Goal: Task Accomplishment & Management: Manage account settings

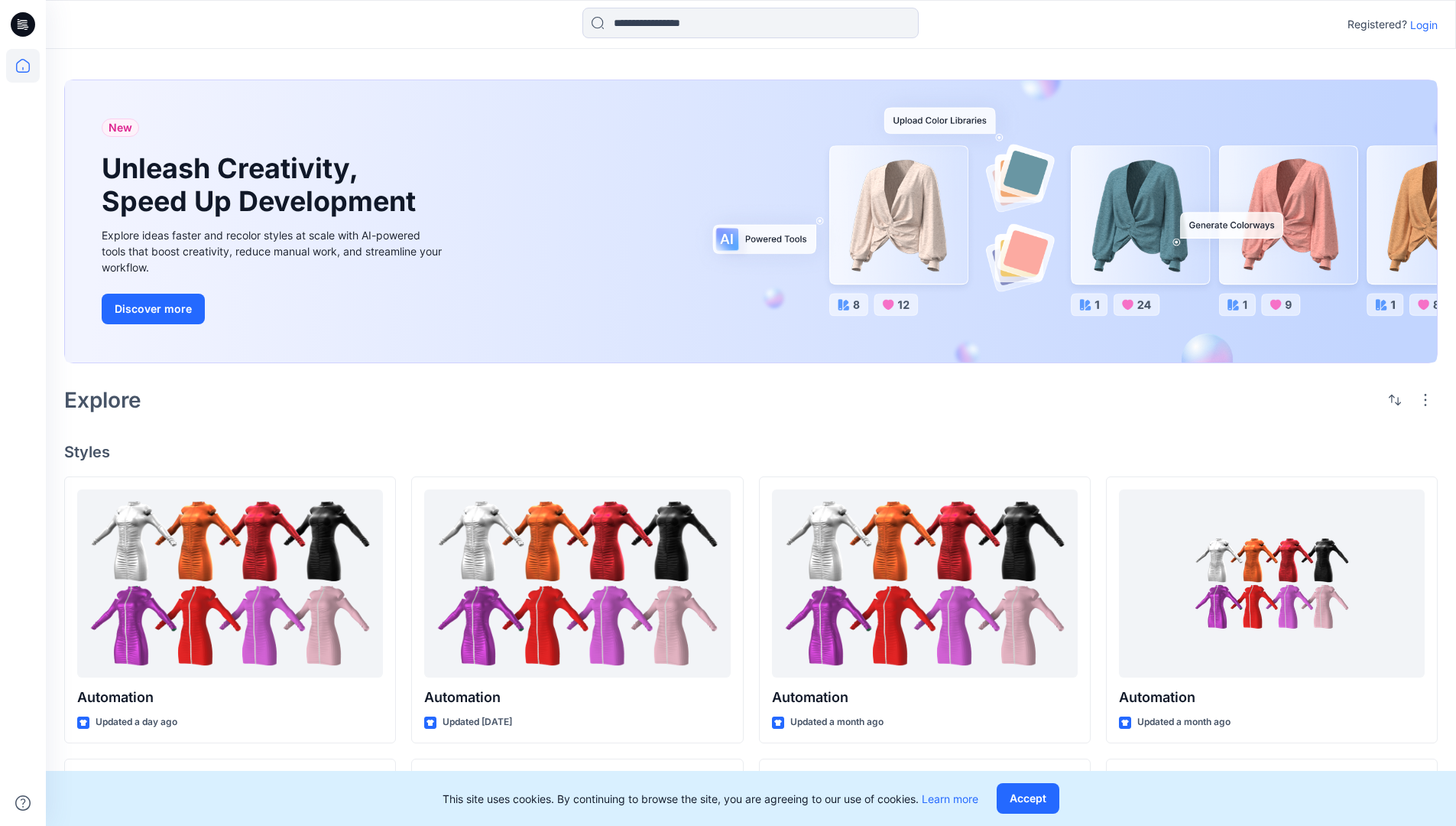
click at [1421, 24] on p "Login" at bounding box center [1424, 24] width 28 height 16
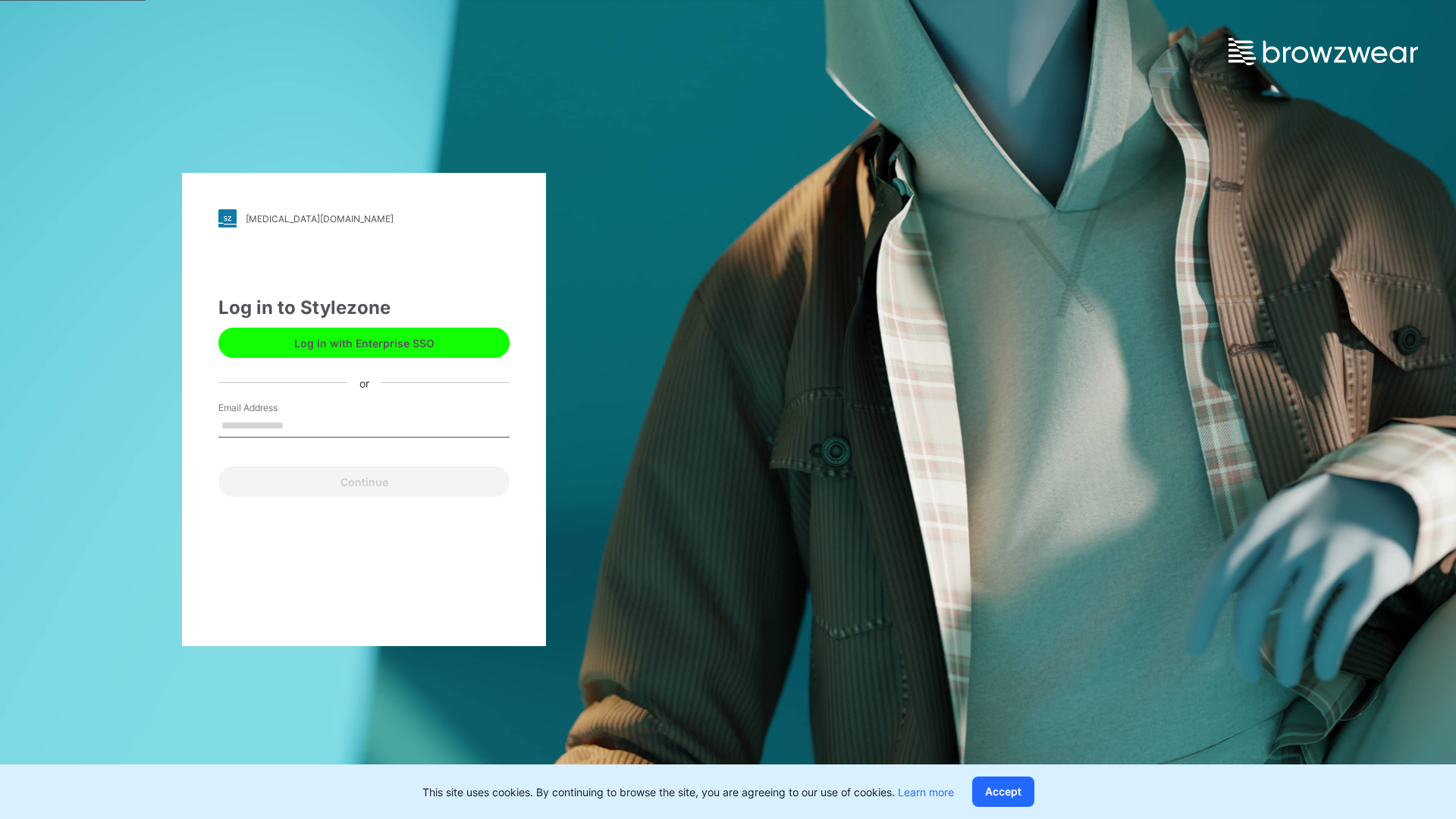
click at [300, 424] on input "Email Address" at bounding box center [363, 426] width 291 height 22
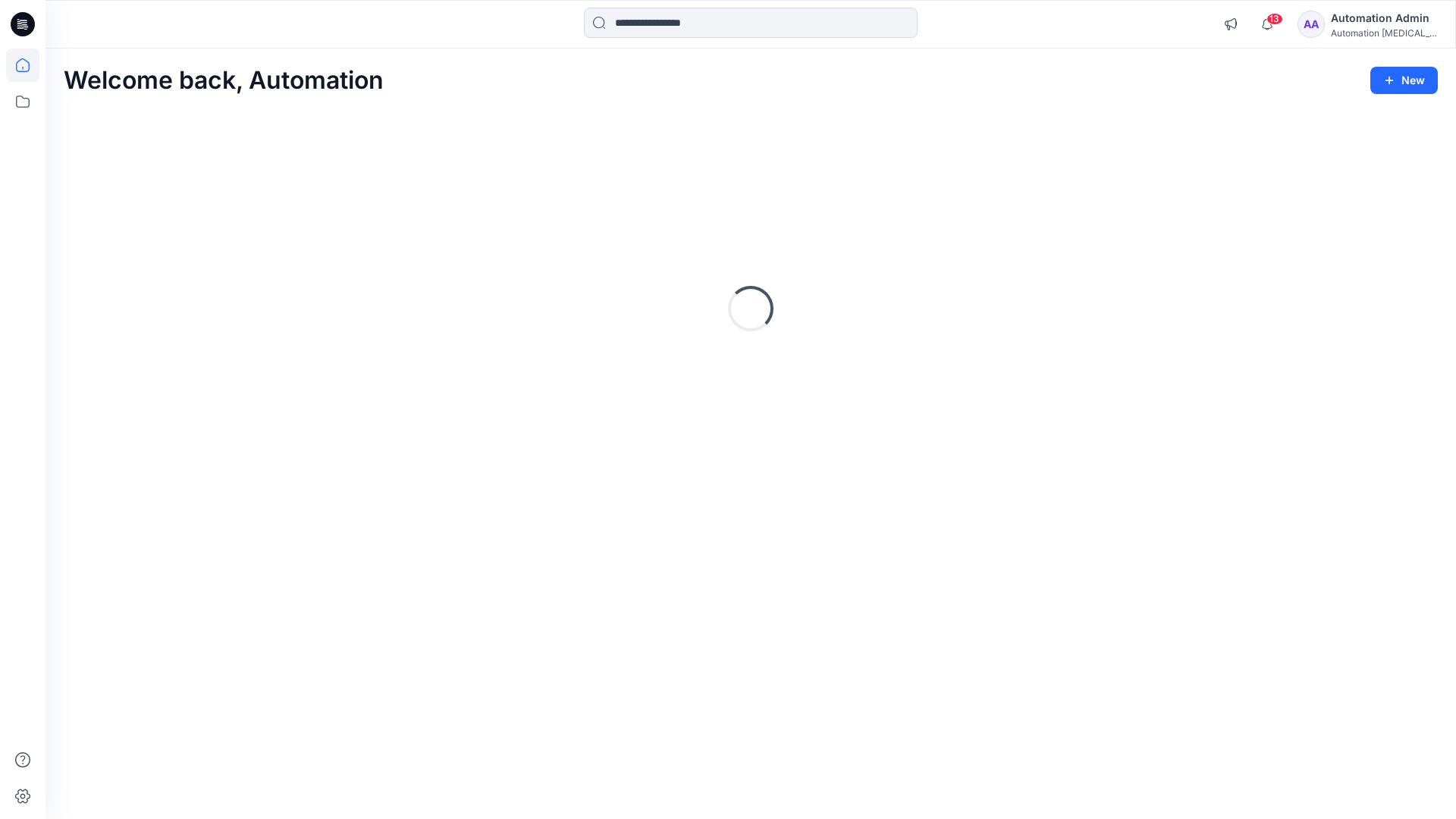
click at [29, 65] on icon at bounding box center [23, 65] width 14 height 14
click at [23, 100] on icon at bounding box center [22, 101] width 34 height 33
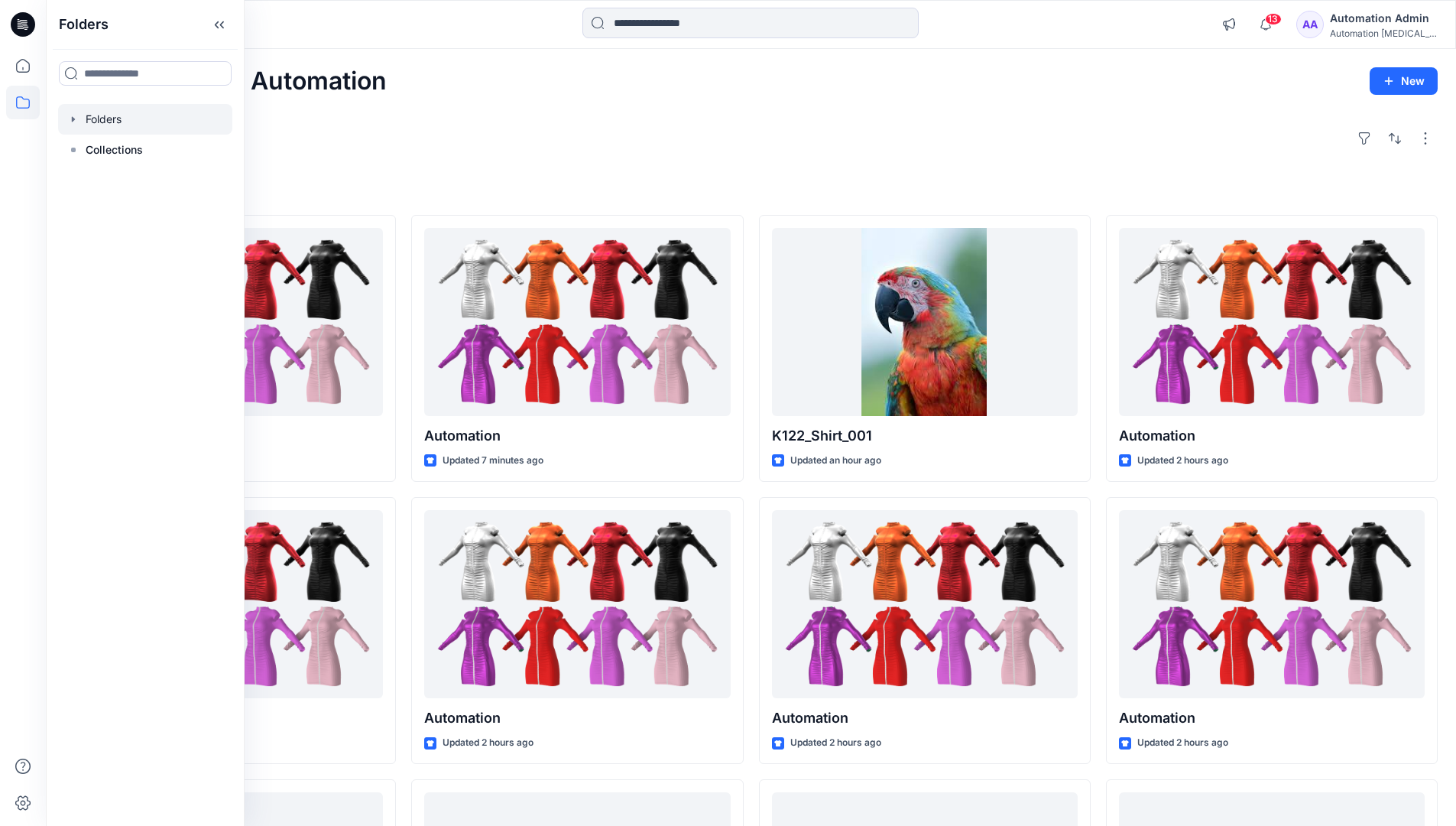
click at [96, 116] on div at bounding box center [145, 119] width 174 height 30
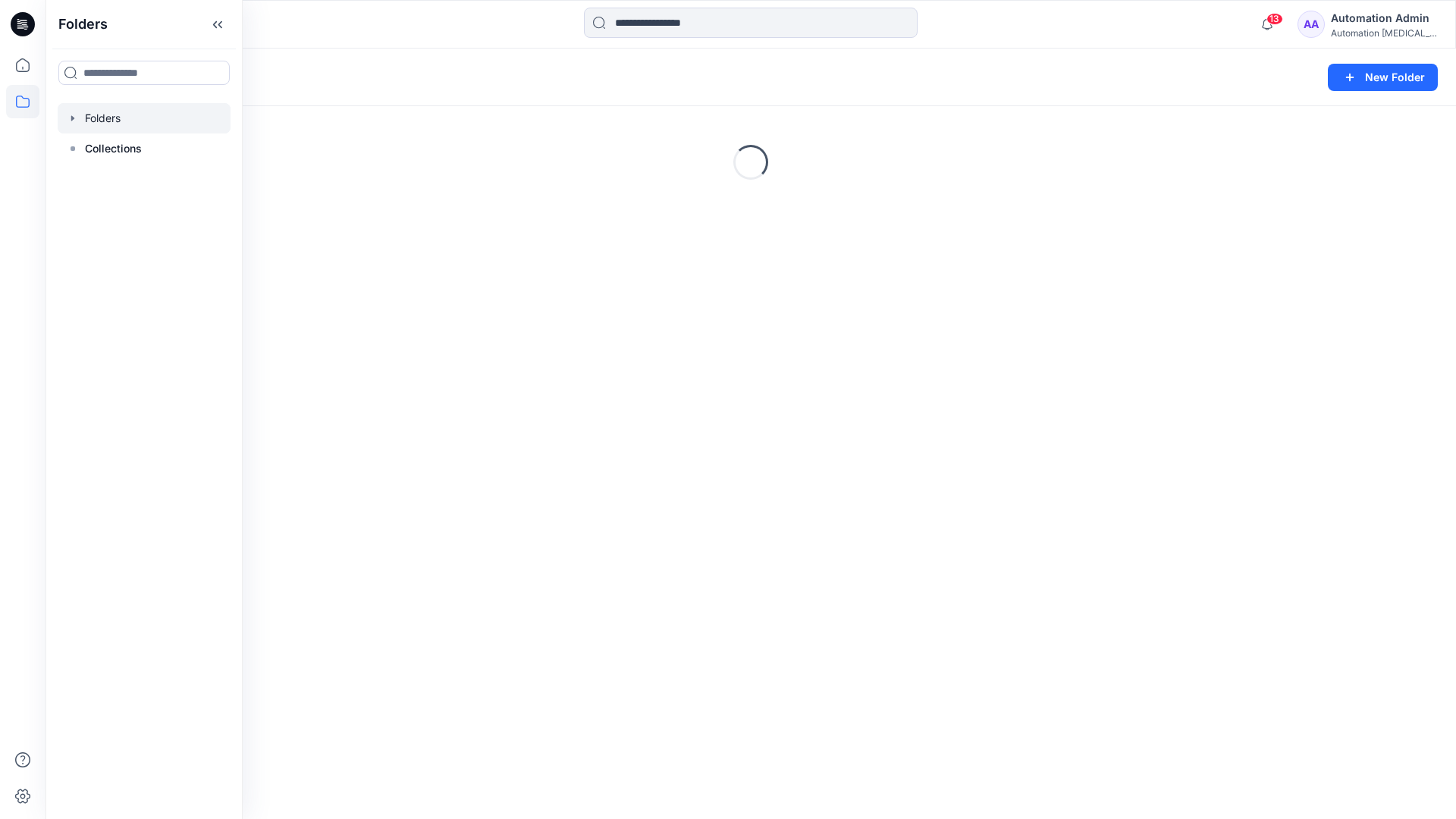
click at [763, 447] on div "Folders New Folder Loading..." at bounding box center [751, 434] width 1410 height 770
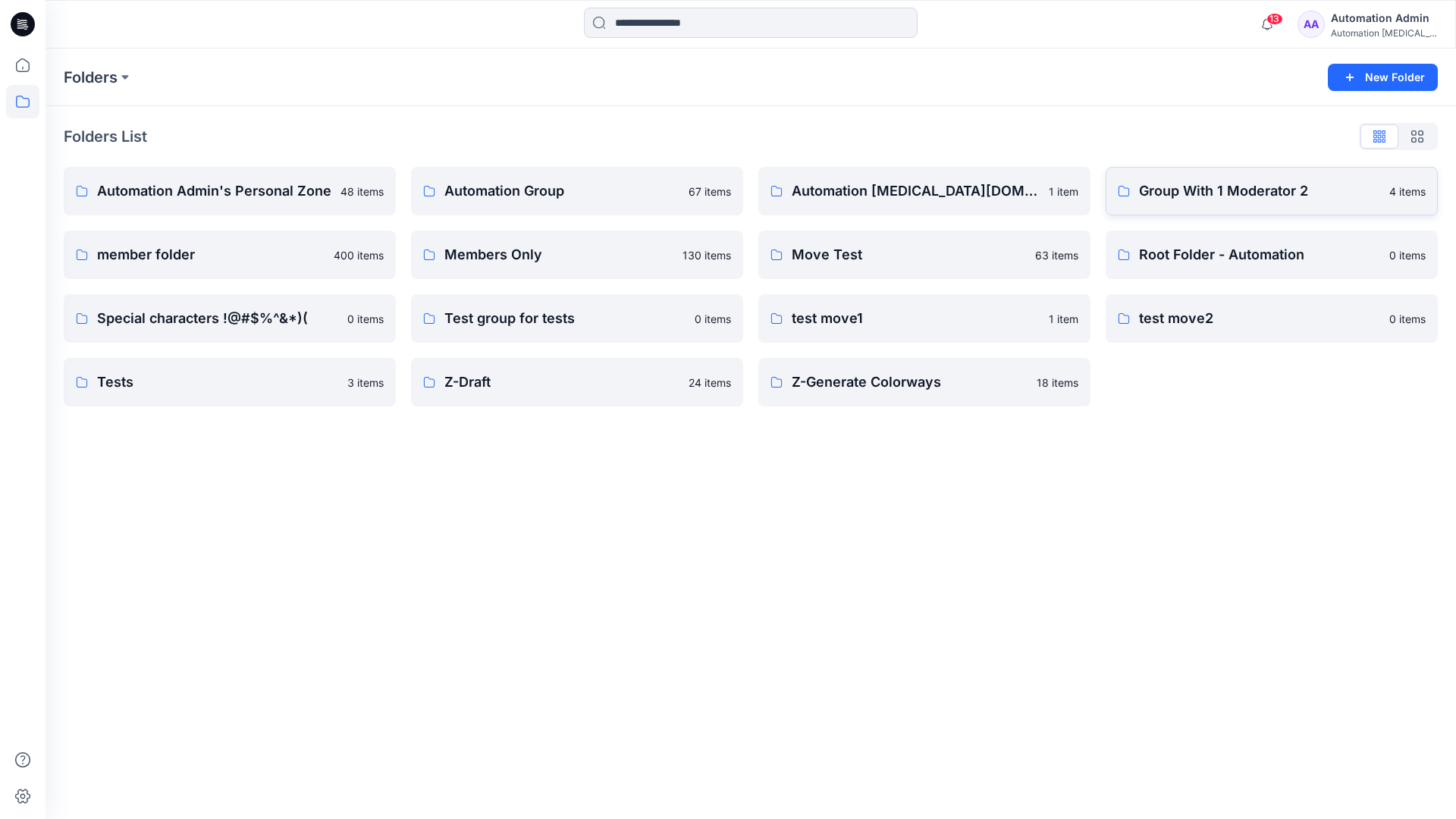
click at [1173, 193] on p "Group With 1 Moderator 2" at bounding box center [1259, 191] width 241 height 21
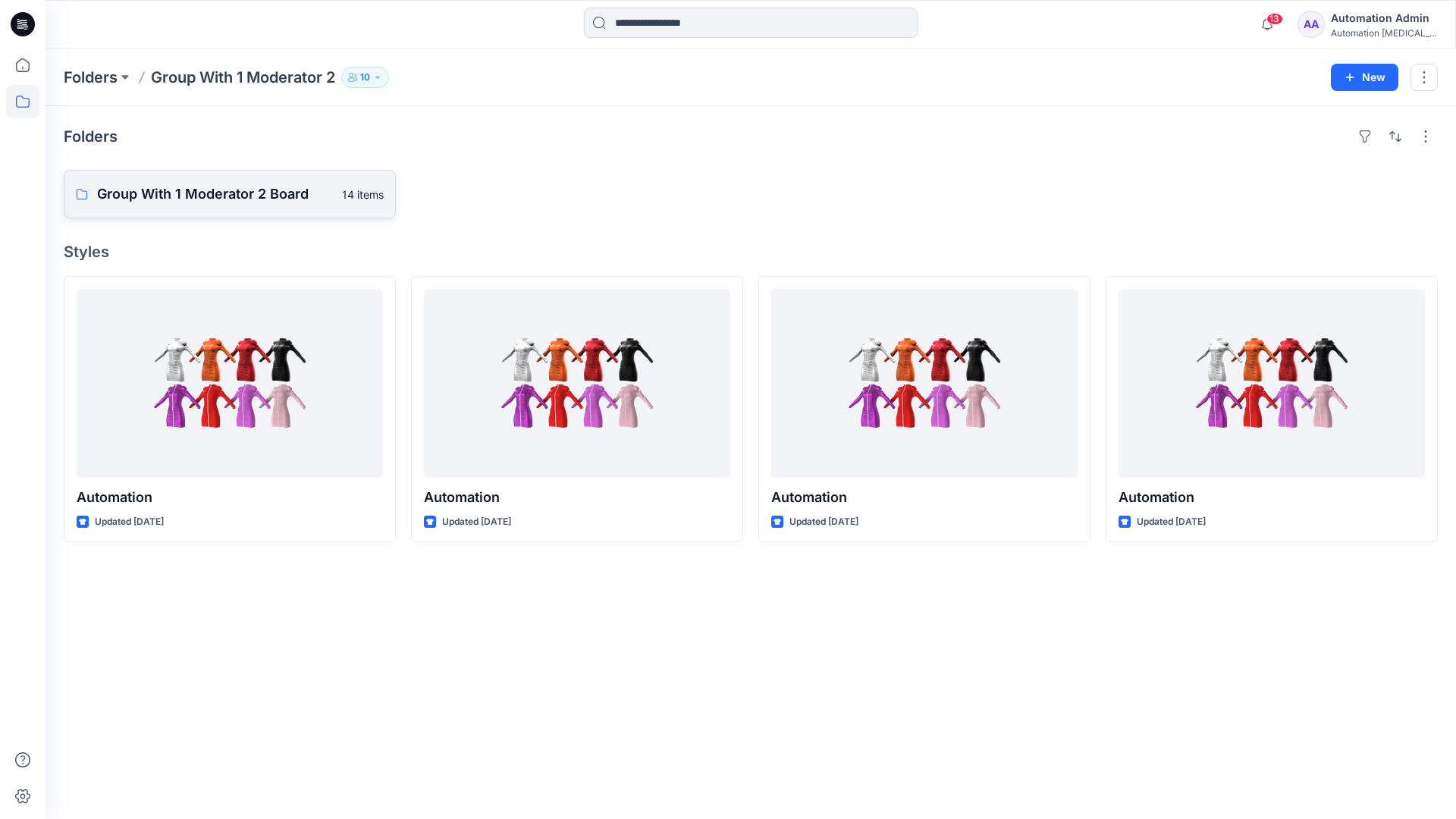
click at [236, 194] on p "Group With 1 Moderator 2 Board" at bounding box center [215, 194] width 236 height 21
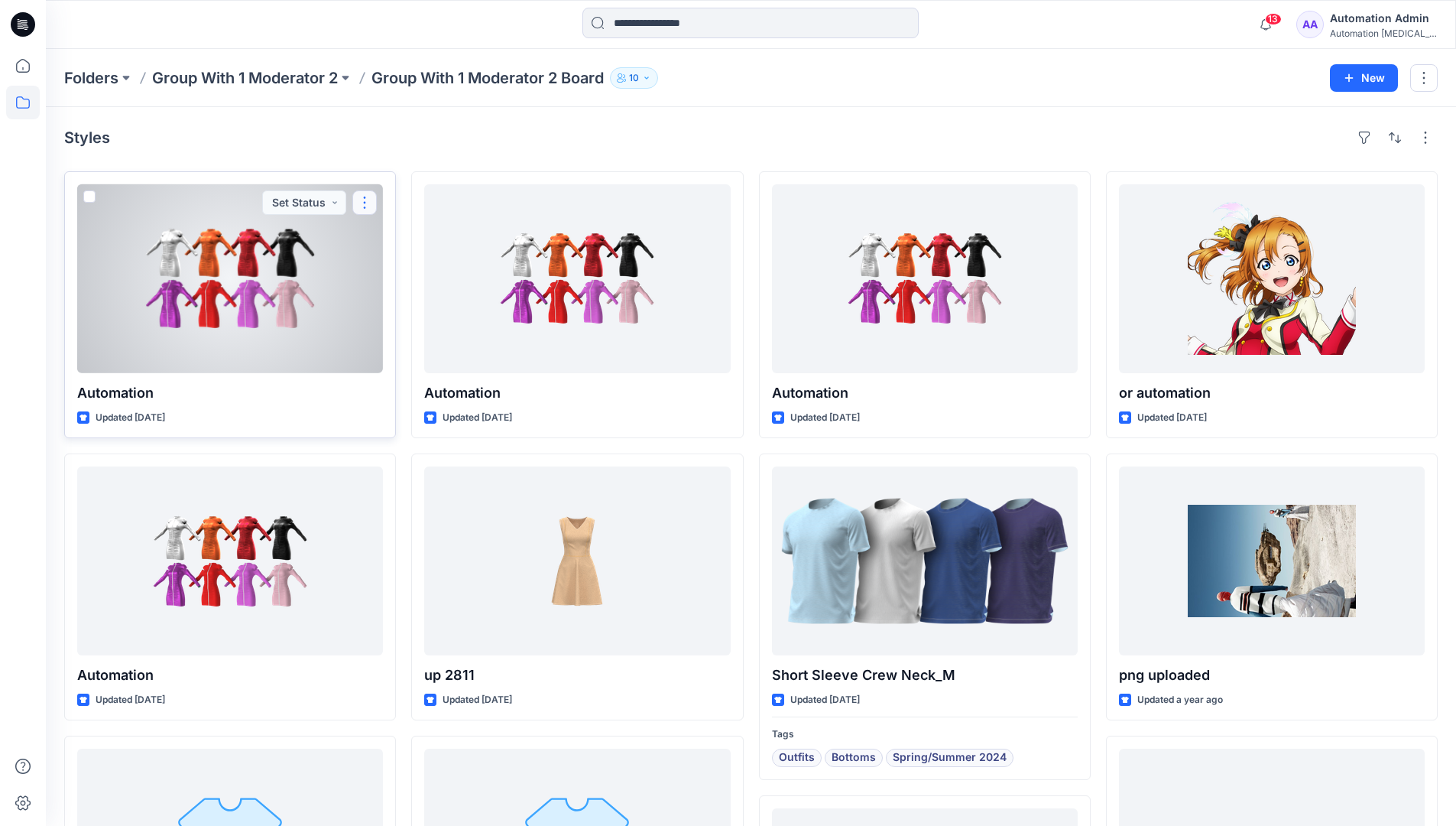
click at [363, 209] on button "button" at bounding box center [364, 203] width 24 height 24
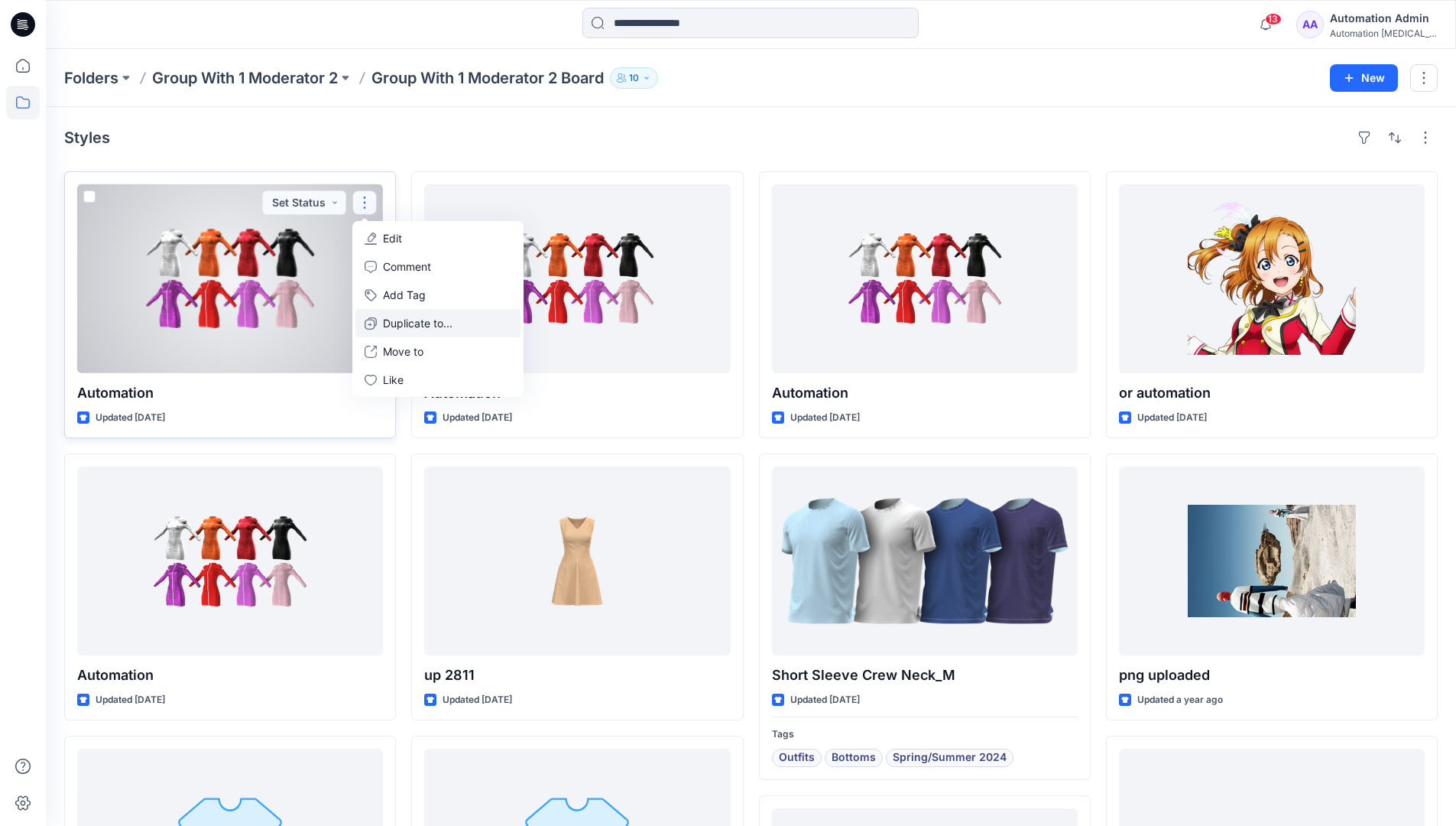
click at [422, 317] on p "Duplicate to..." at bounding box center [417, 323] width 69 height 16
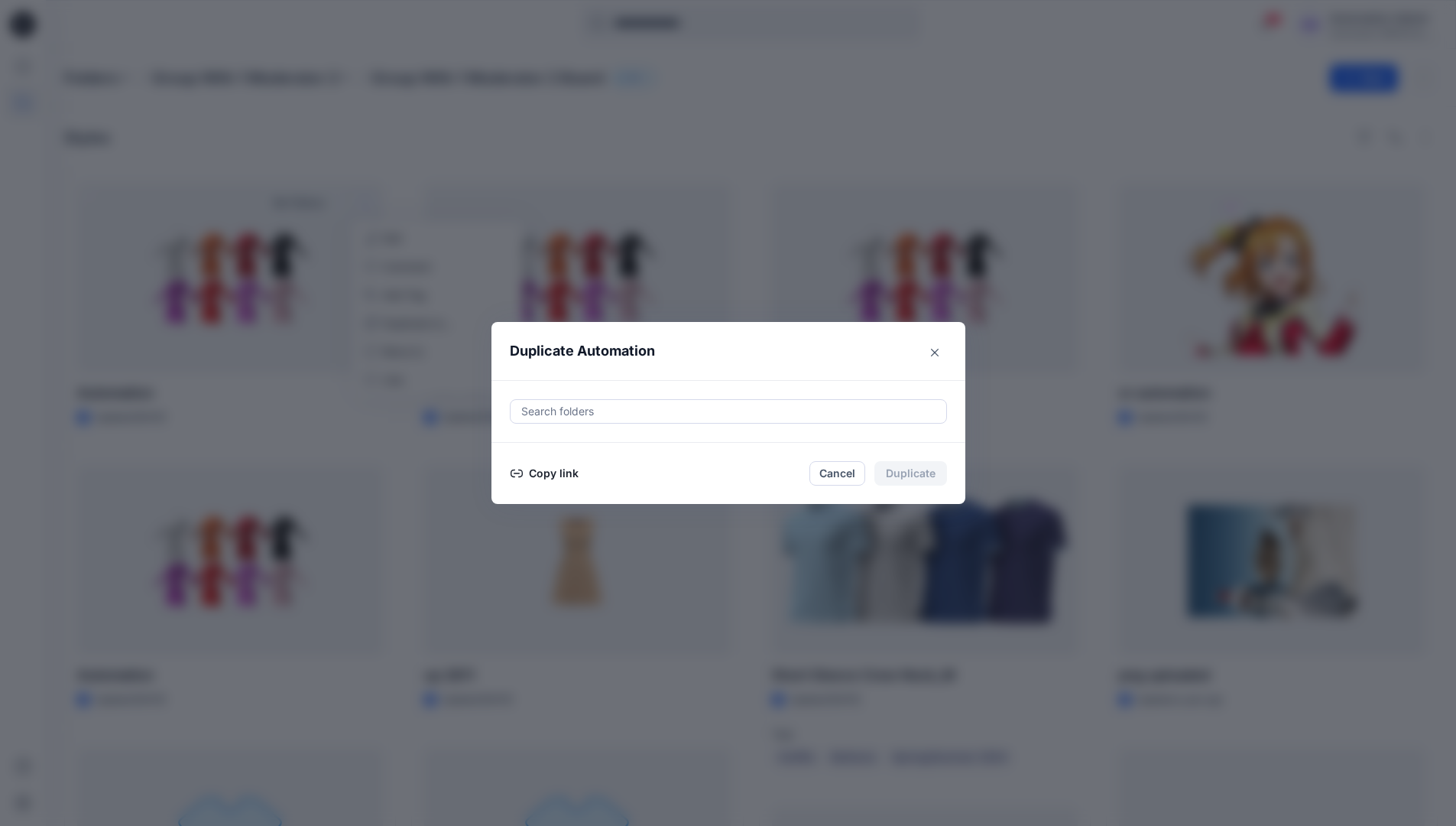
click at [632, 406] on div at bounding box center [728, 410] width 417 height 18
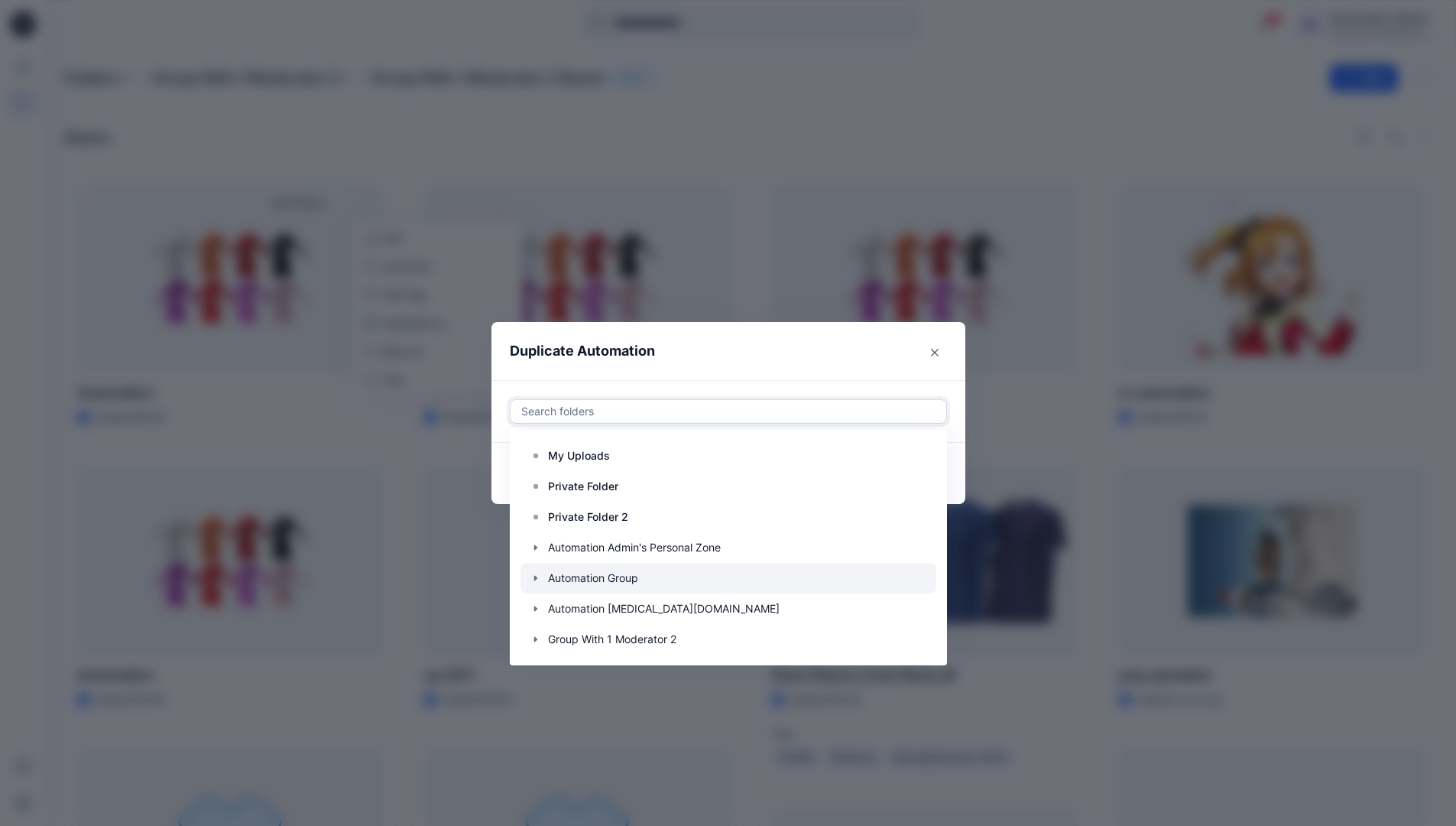
click at [542, 578] on icon "button" at bounding box center [536, 578] width 12 height 12
click at [593, 601] on p "Automation Board" at bounding box center [609, 608] width 91 height 18
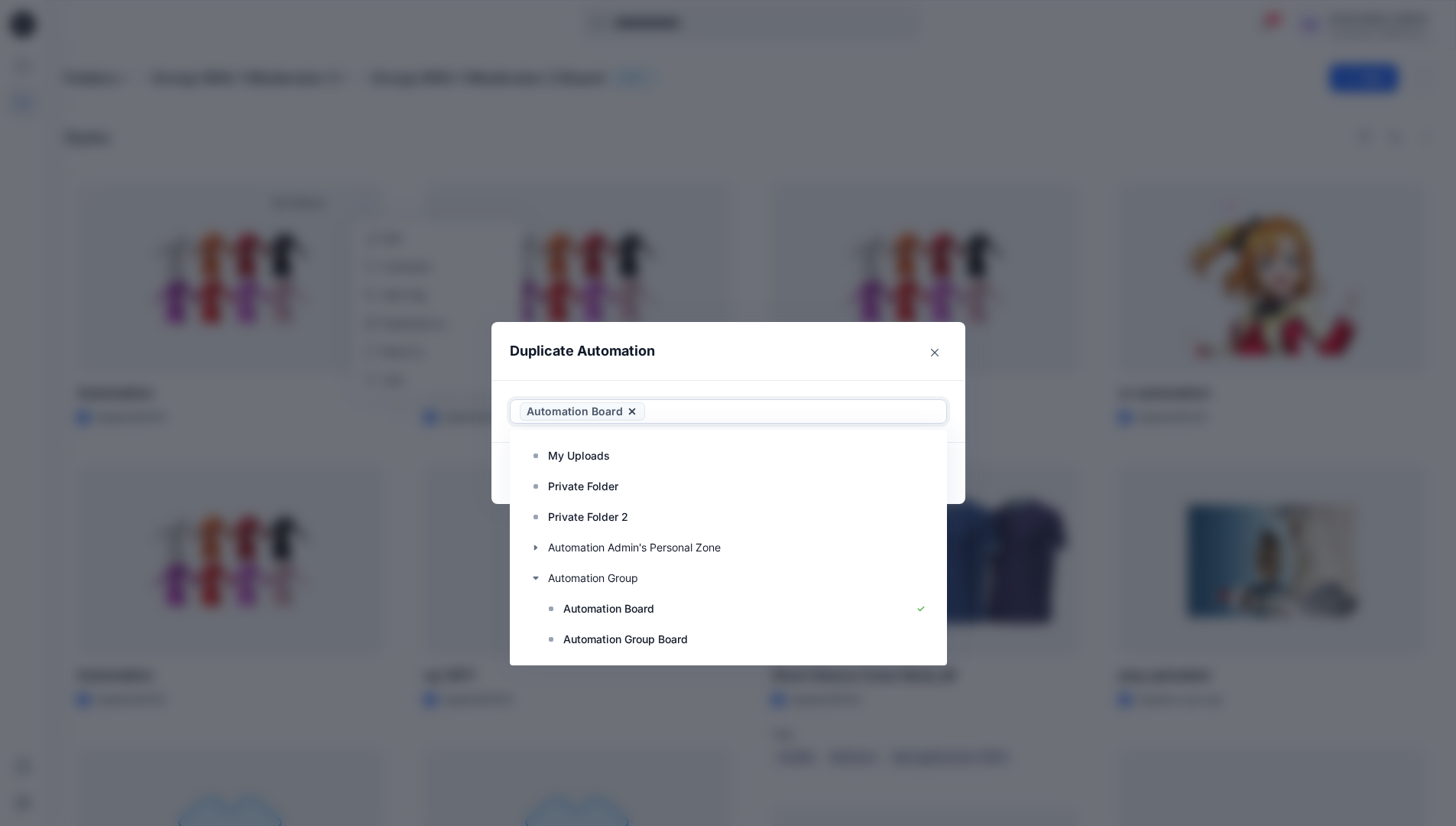
click at [818, 349] on header "Duplicate Automation" at bounding box center [713, 351] width 443 height 58
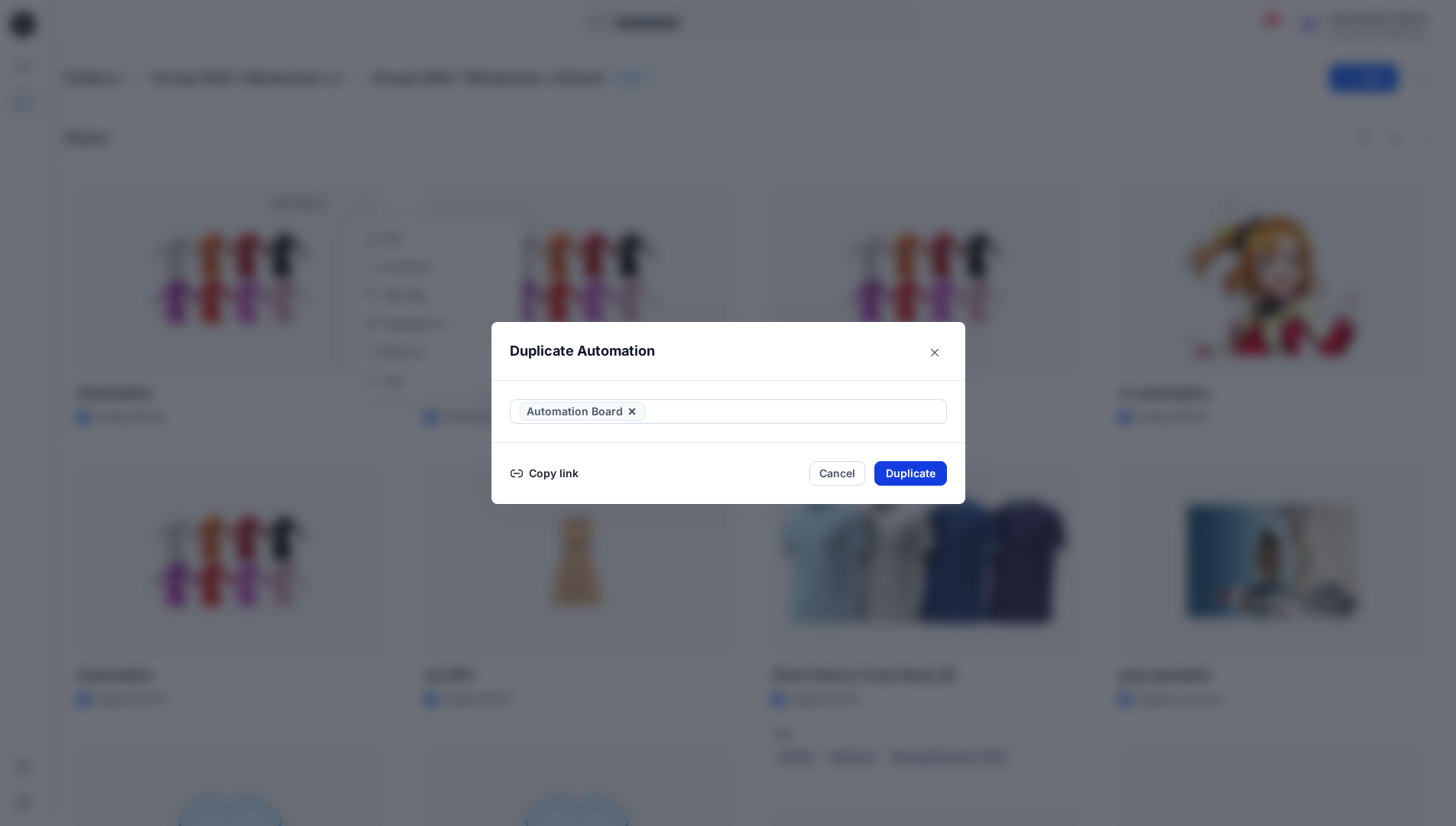
click at [918, 474] on button "Duplicate" at bounding box center [911, 473] width 73 height 24
click at [930, 472] on button "Close" at bounding box center [922, 473] width 49 height 24
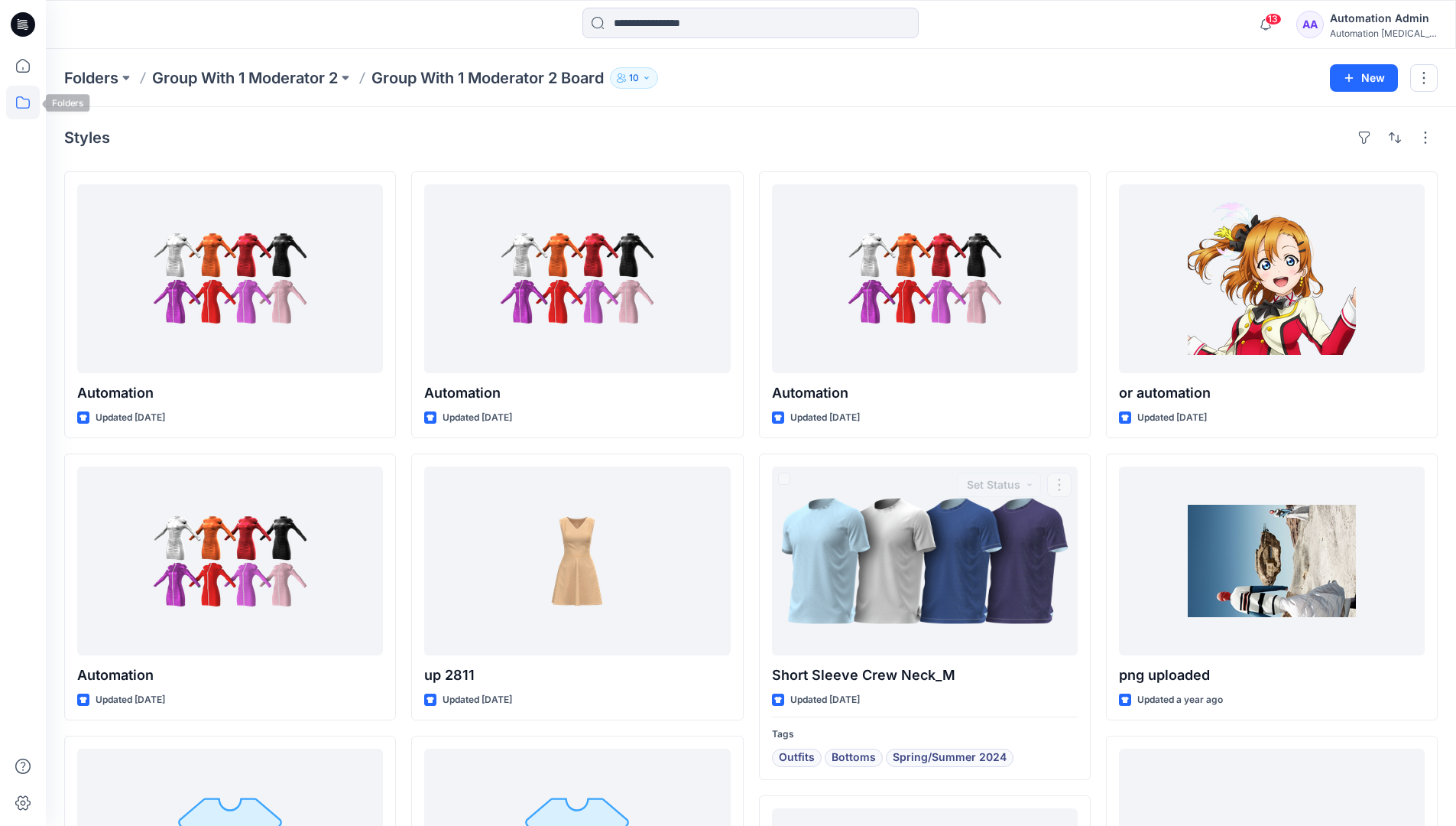
click at [24, 101] on icon at bounding box center [23, 102] width 34 height 34
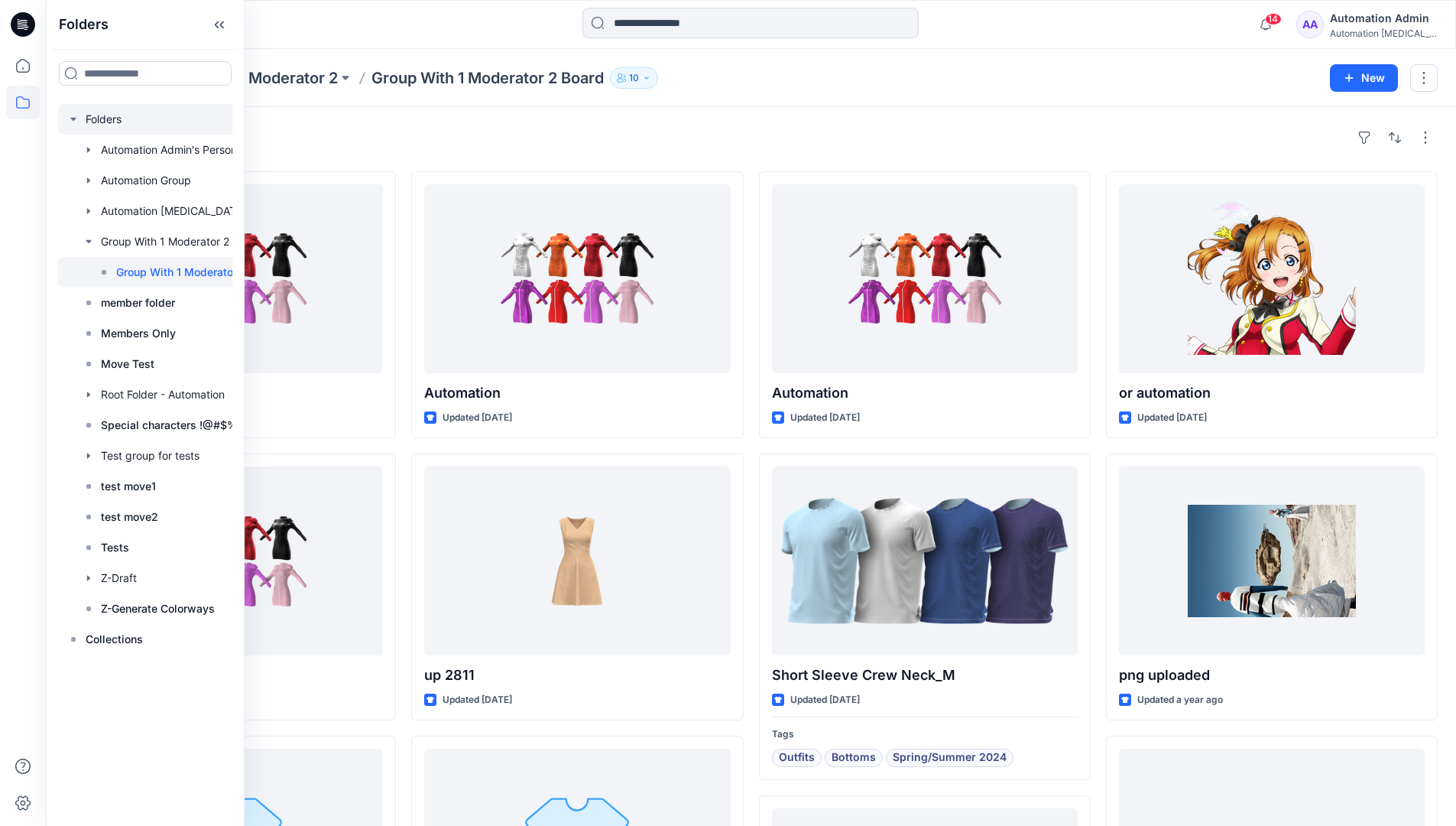
click at [101, 119] on div at bounding box center [172, 119] width 229 height 30
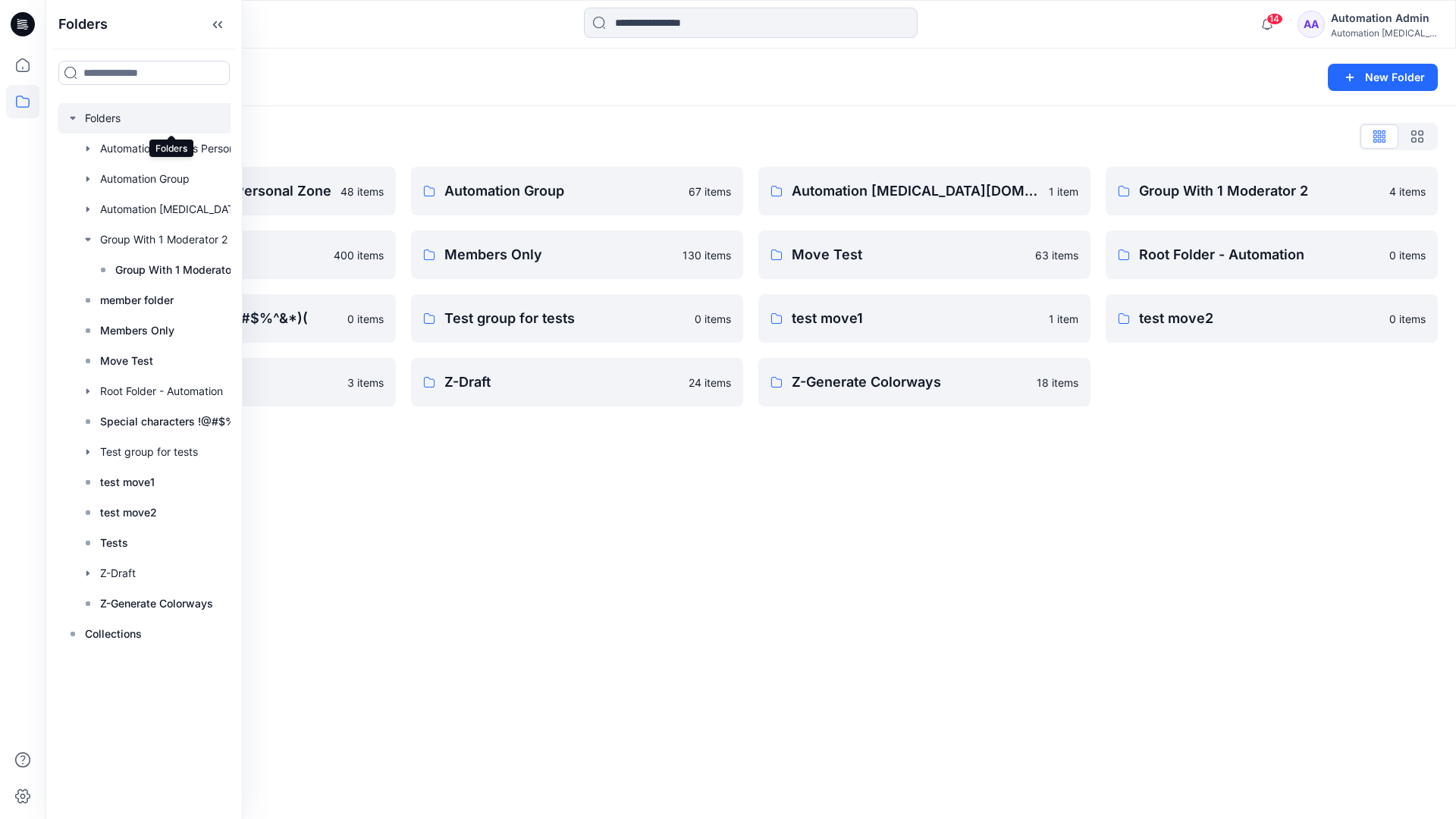
click at [791, 498] on div "Folders New Folder Folders List Automation Admin's Personal Zone 48 items membe…" at bounding box center [751, 434] width 1410 height 770
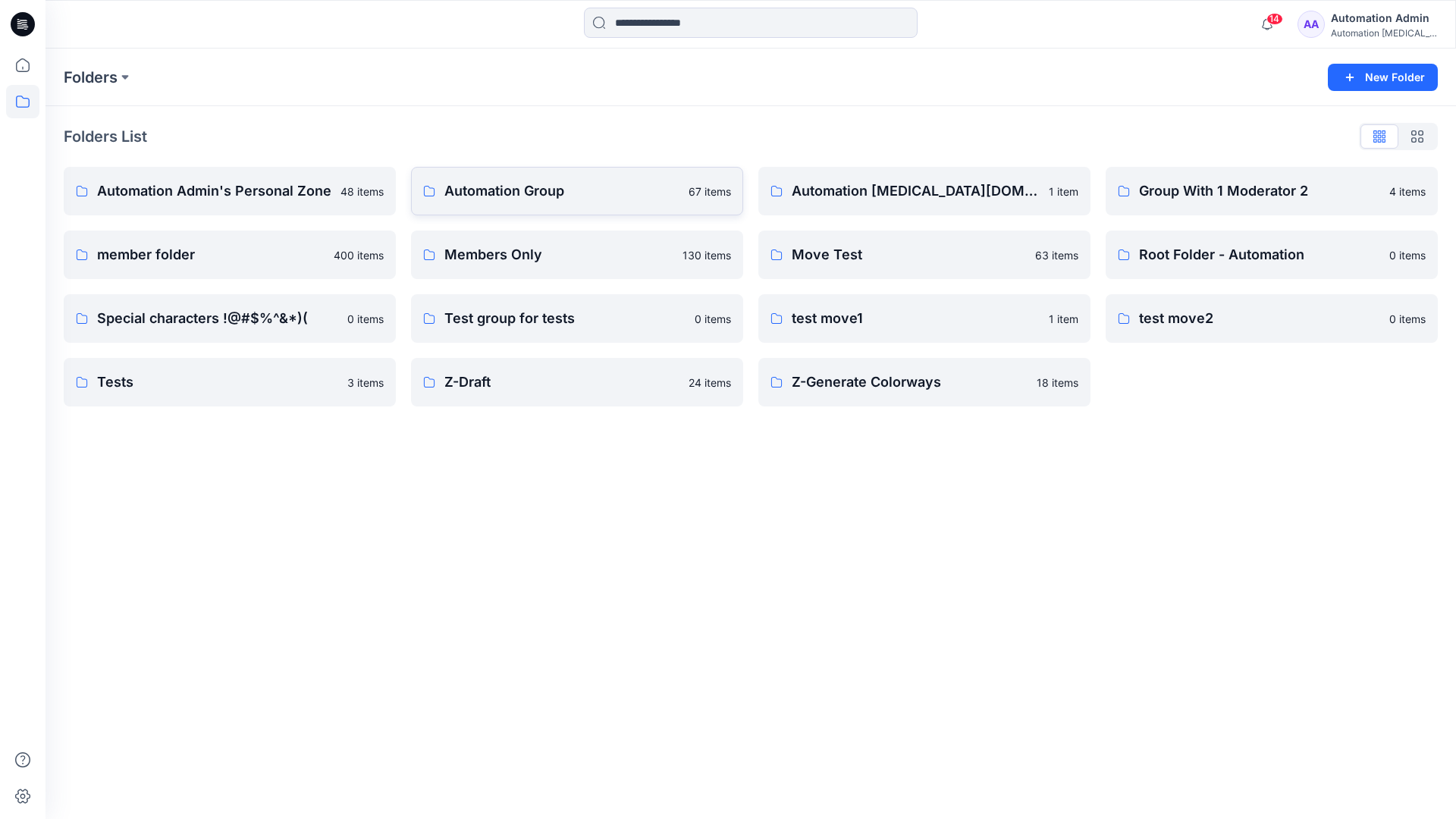
click at [540, 198] on p "Automation Group" at bounding box center [562, 191] width 235 height 21
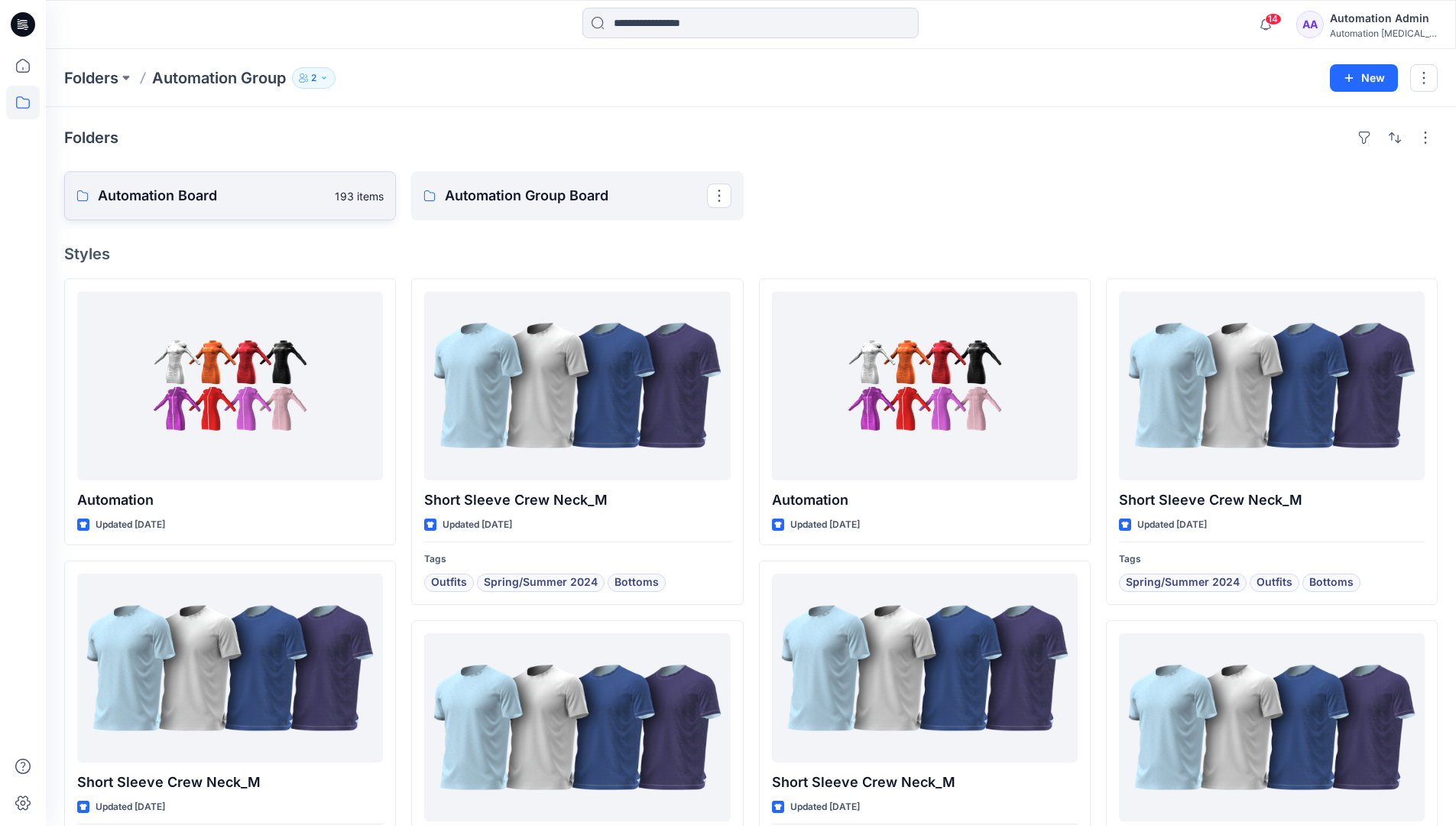
click at [260, 208] on link "Automation Board 193 items" at bounding box center [229, 196] width 332 height 49
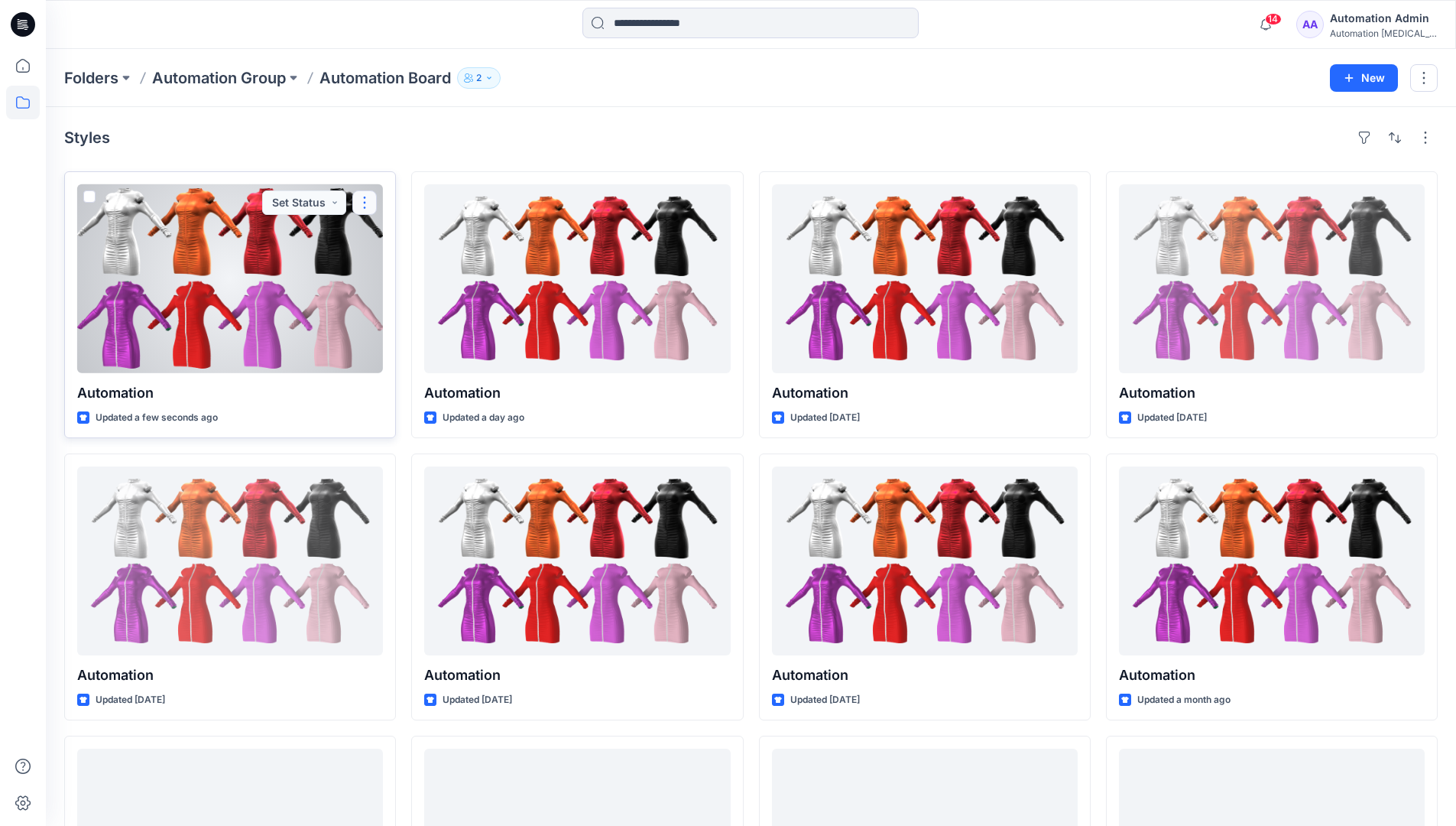
click at [365, 202] on button "button" at bounding box center [364, 203] width 24 height 24
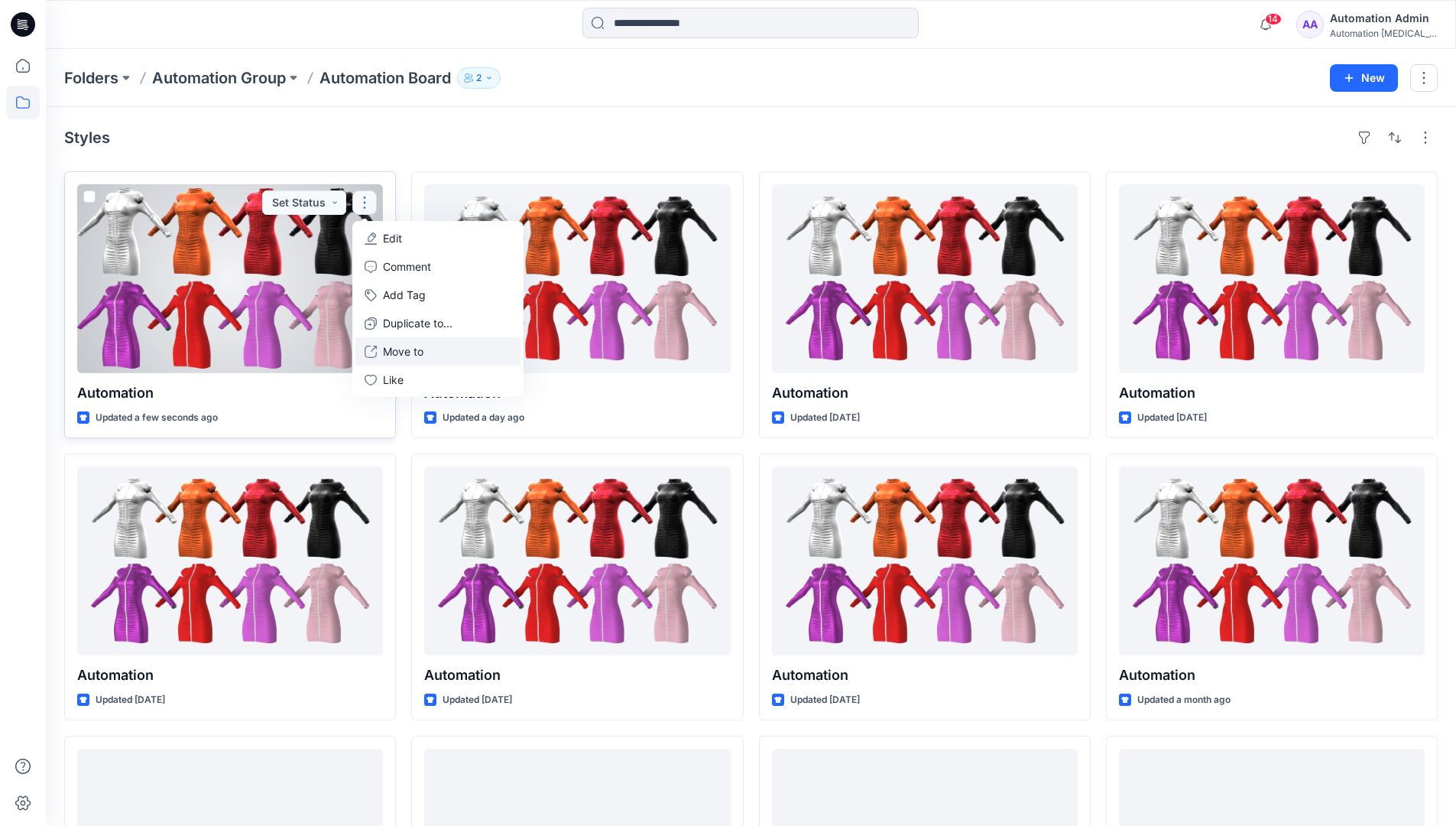
click at [401, 351] on p "Move to" at bounding box center [403, 351] width 41 height 16
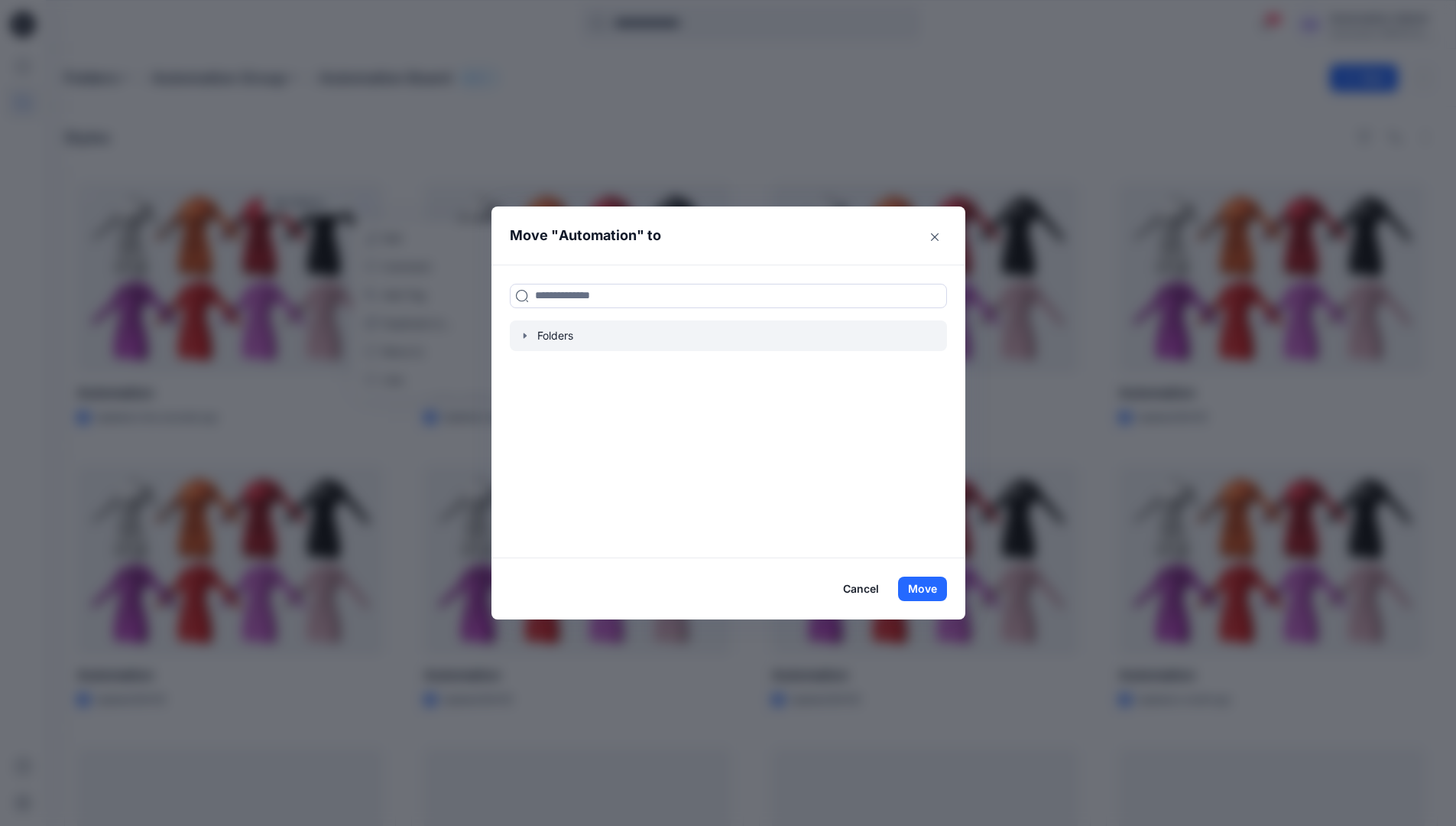
click at [525, 334] on icon "button" at bounding box center [525, 335] width 3 height 5
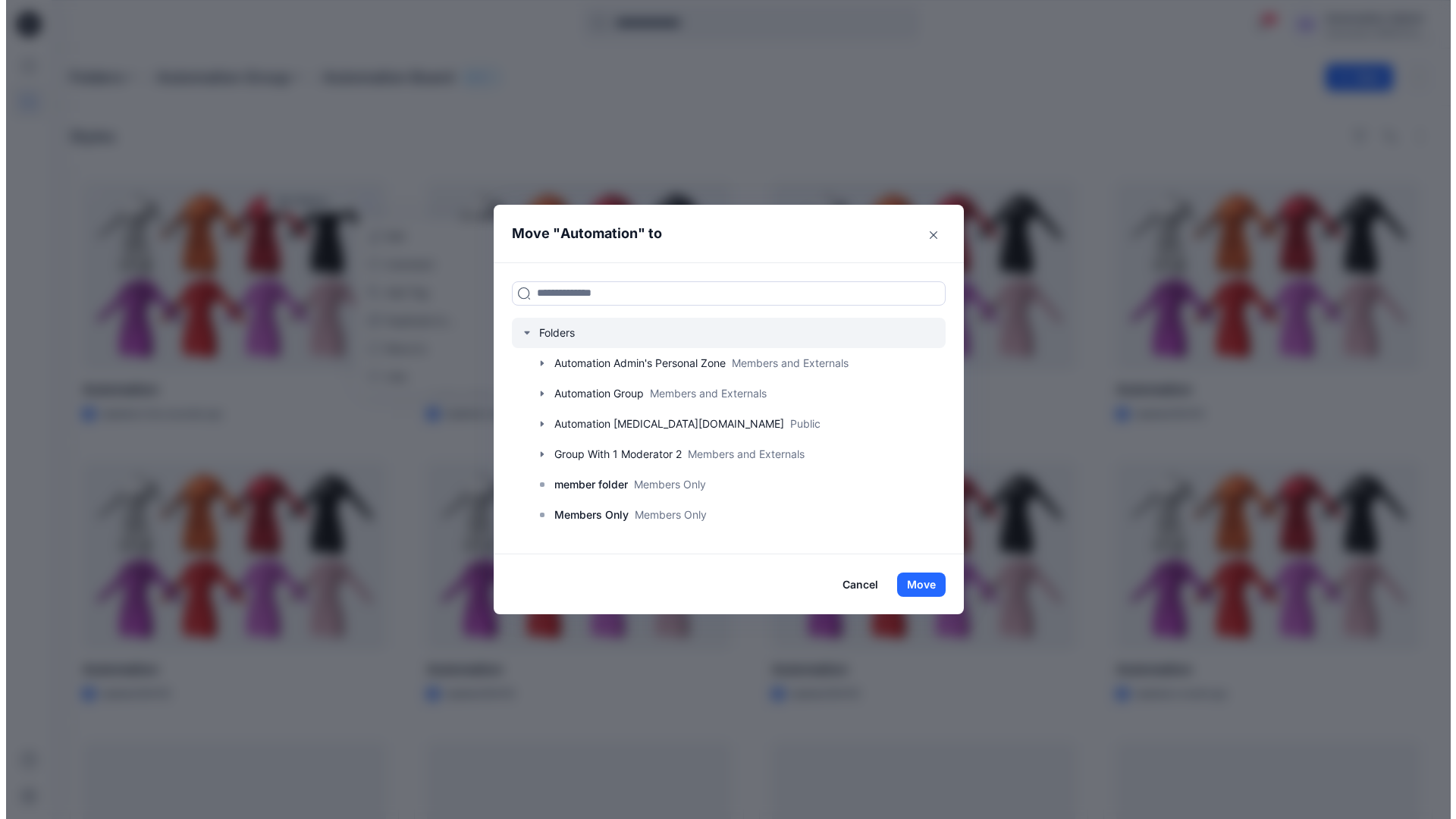
scroll to position [119, 0]
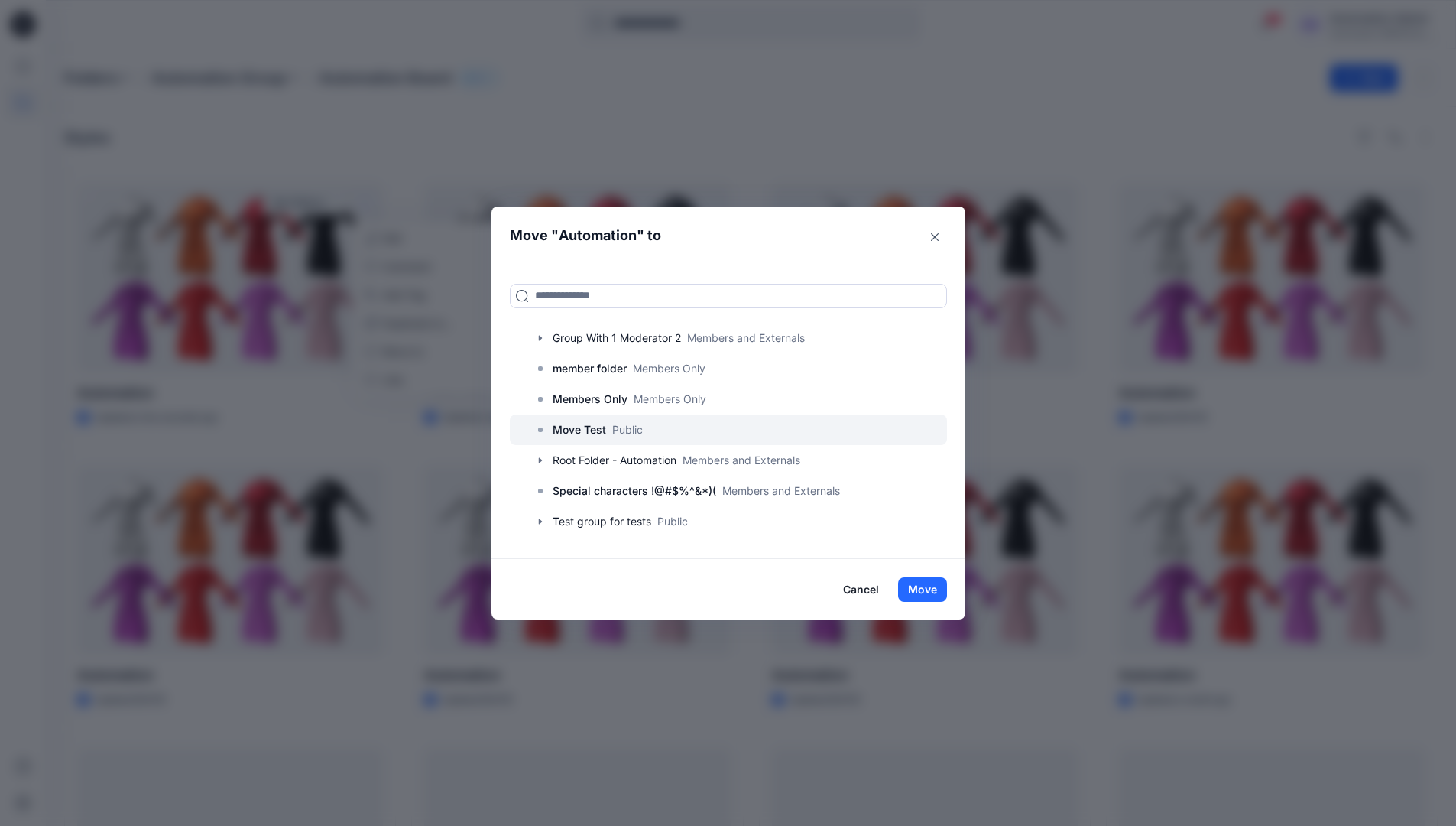
click at [589, 432] on p "Move Test" at bounding box center [579, 429] width 54 height 18
click at [934, 584] on button "Move" at bounding box center [922, 590] width 49 height 24
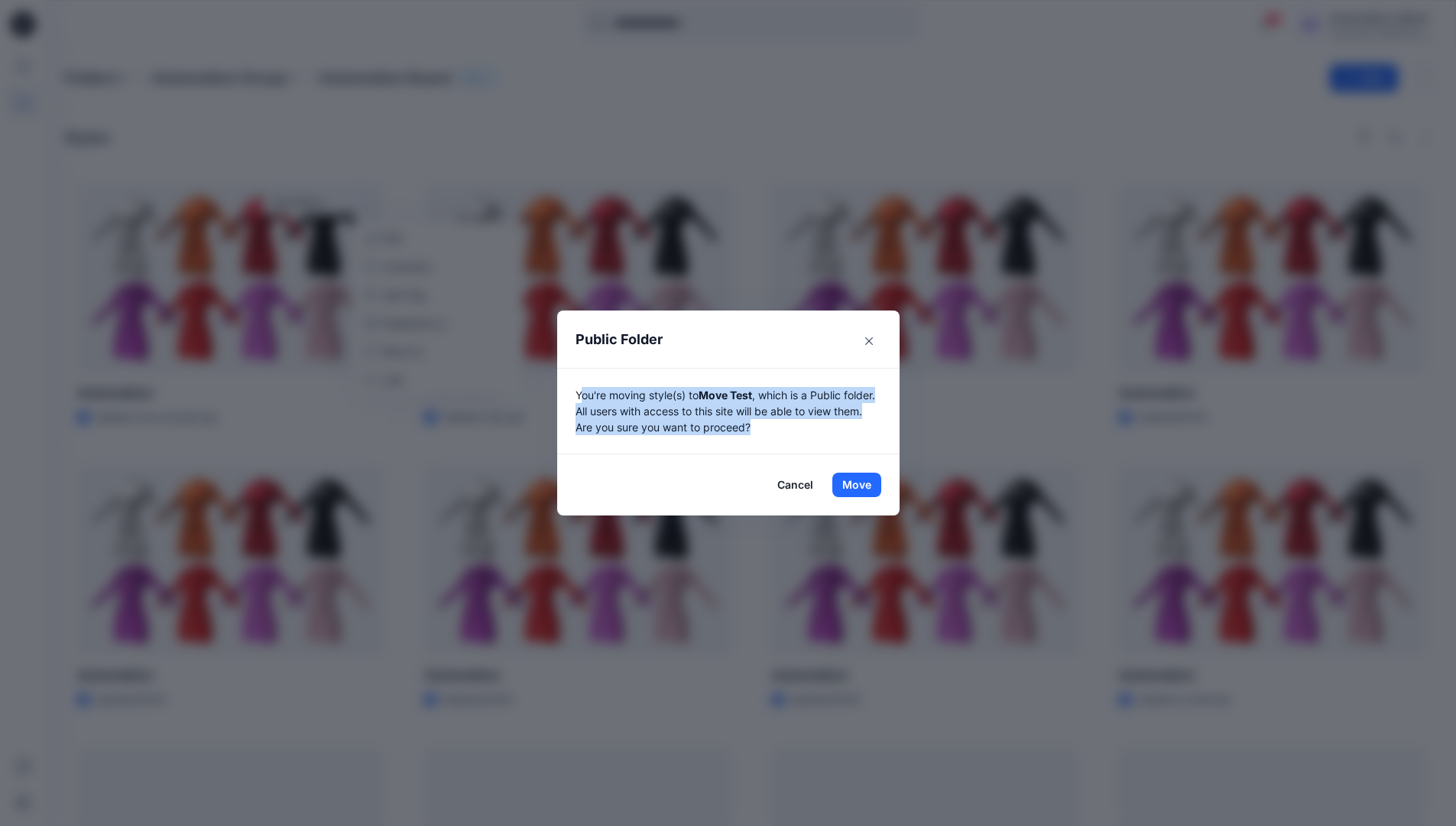
drag, startPoint x: 934, startPoint y: 584, endPoint x: 843, endPoint y: 422, distance: 185.8
click at [843, 422] on p "You're moving style(s) to Move Test , which is a Public folder. All users with …" at bounding box center [728, 411] width 306 height 48
click at [862, 485] on button "Move" at bounding box center [857, 485] width 49 height 24
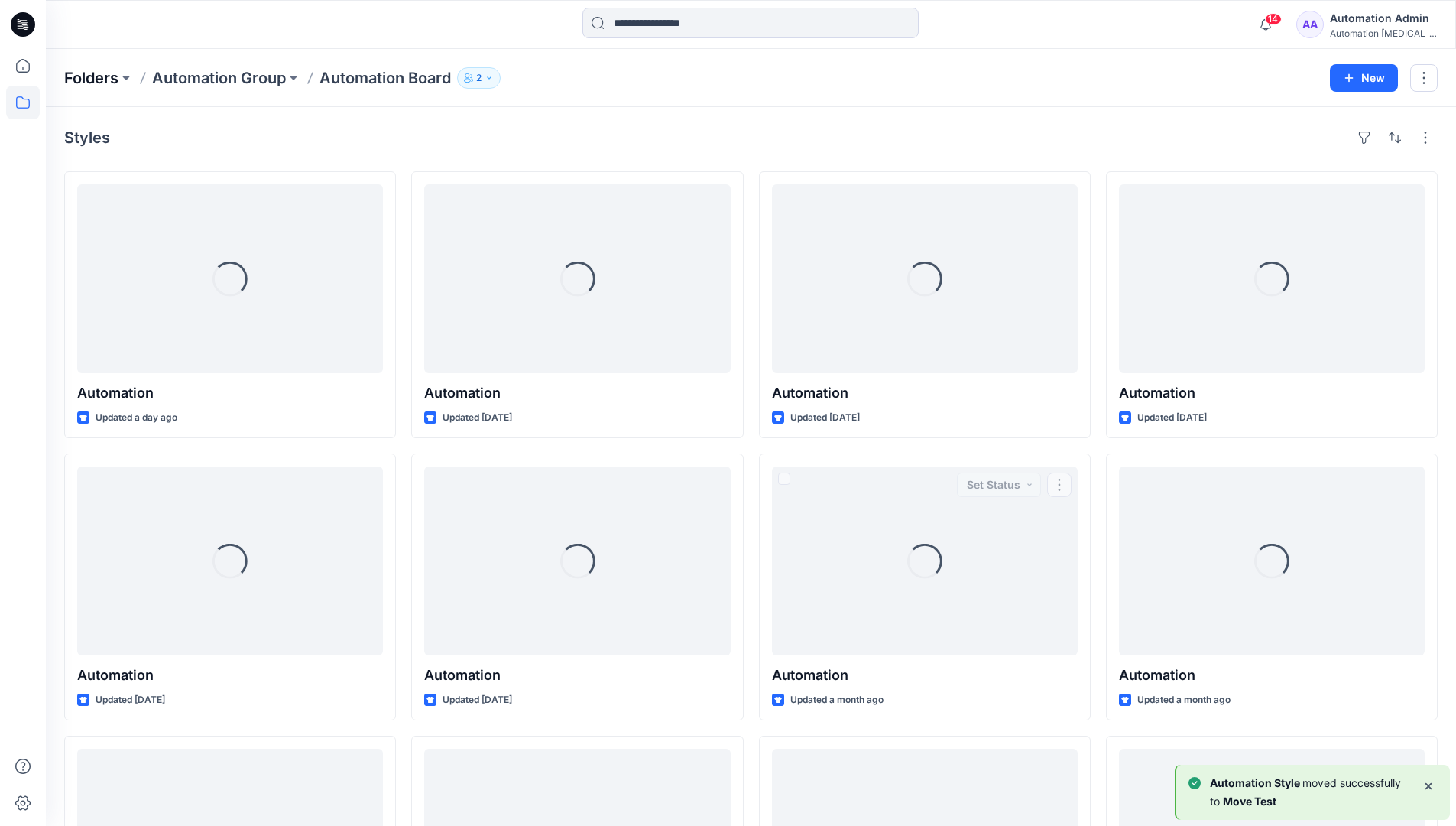
click at [88, 77] on p "Folders" at bounding box center [91, 78] width 55 height 22
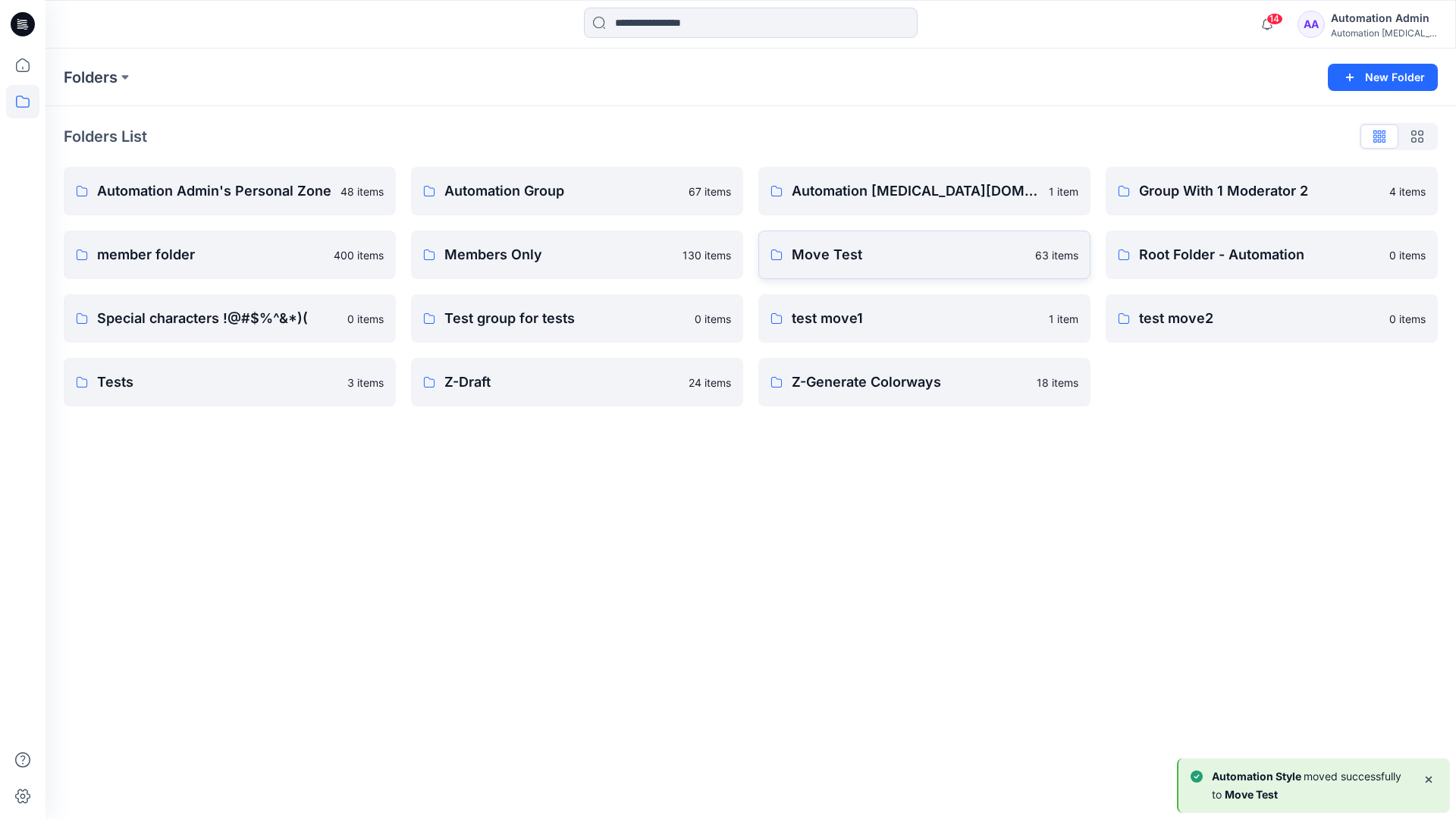
click at [857, 258] on p "Move Test" at bounding box center [909, 254] width 235 height 21
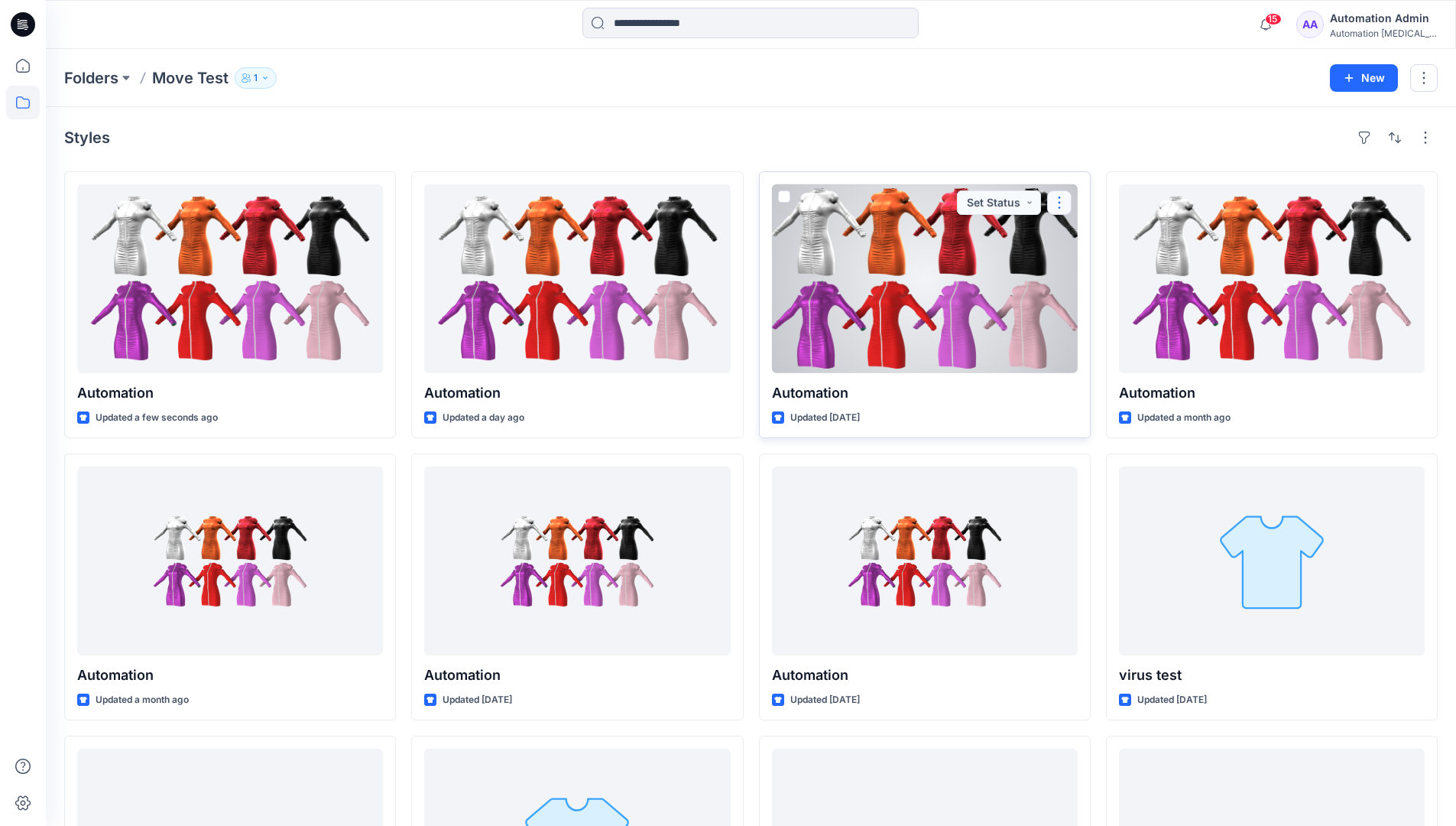
click at [1054, 209] on button "button" at bounding box center [1060, 203] width 24 height 24
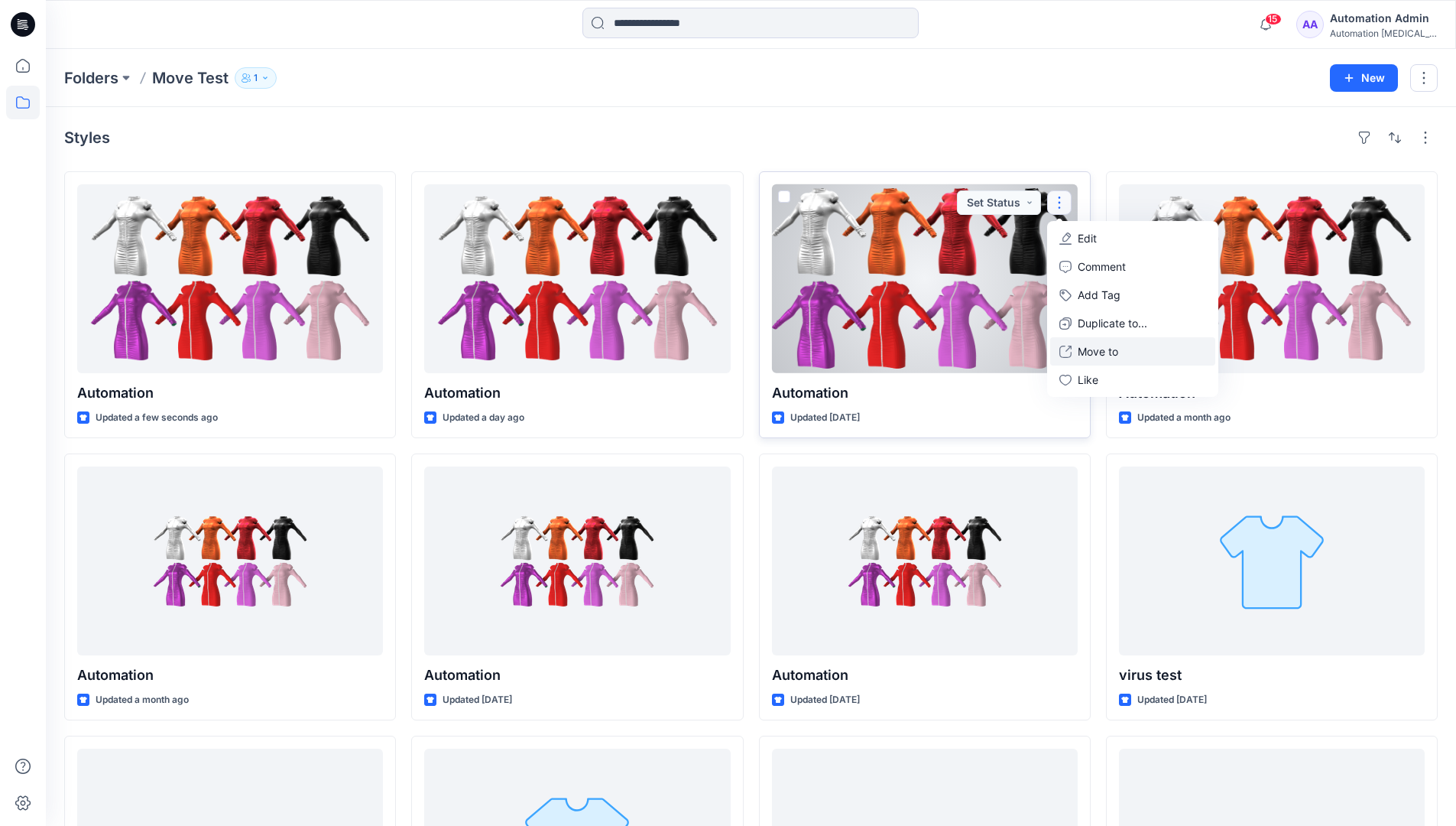
click at [1101, 348] on p "Move to" at bounding box center [1098, 351] width 41 height 16
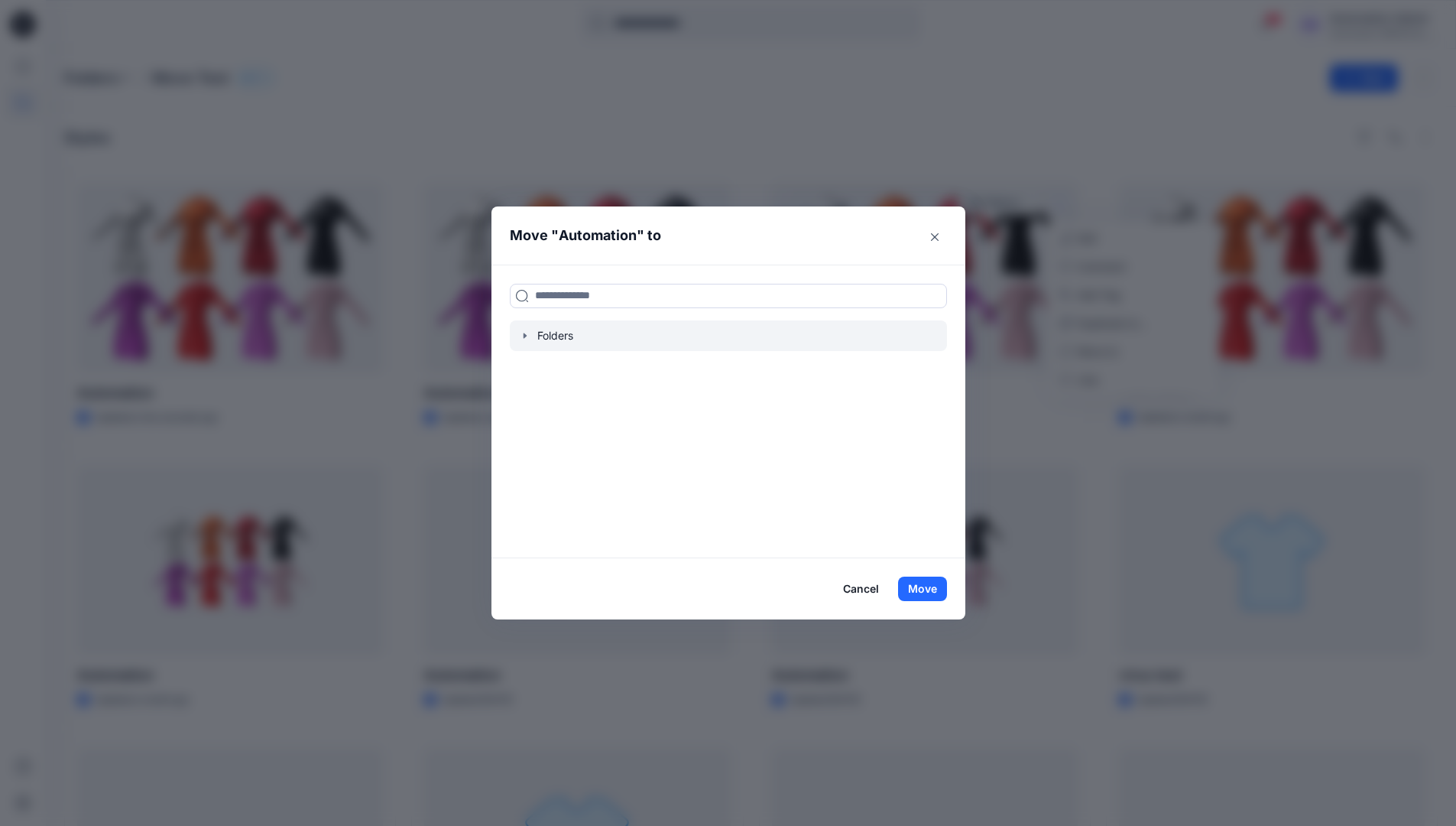
click at [525, 336] on icon "button" at bounding box center [525, 335] width 3 height 5
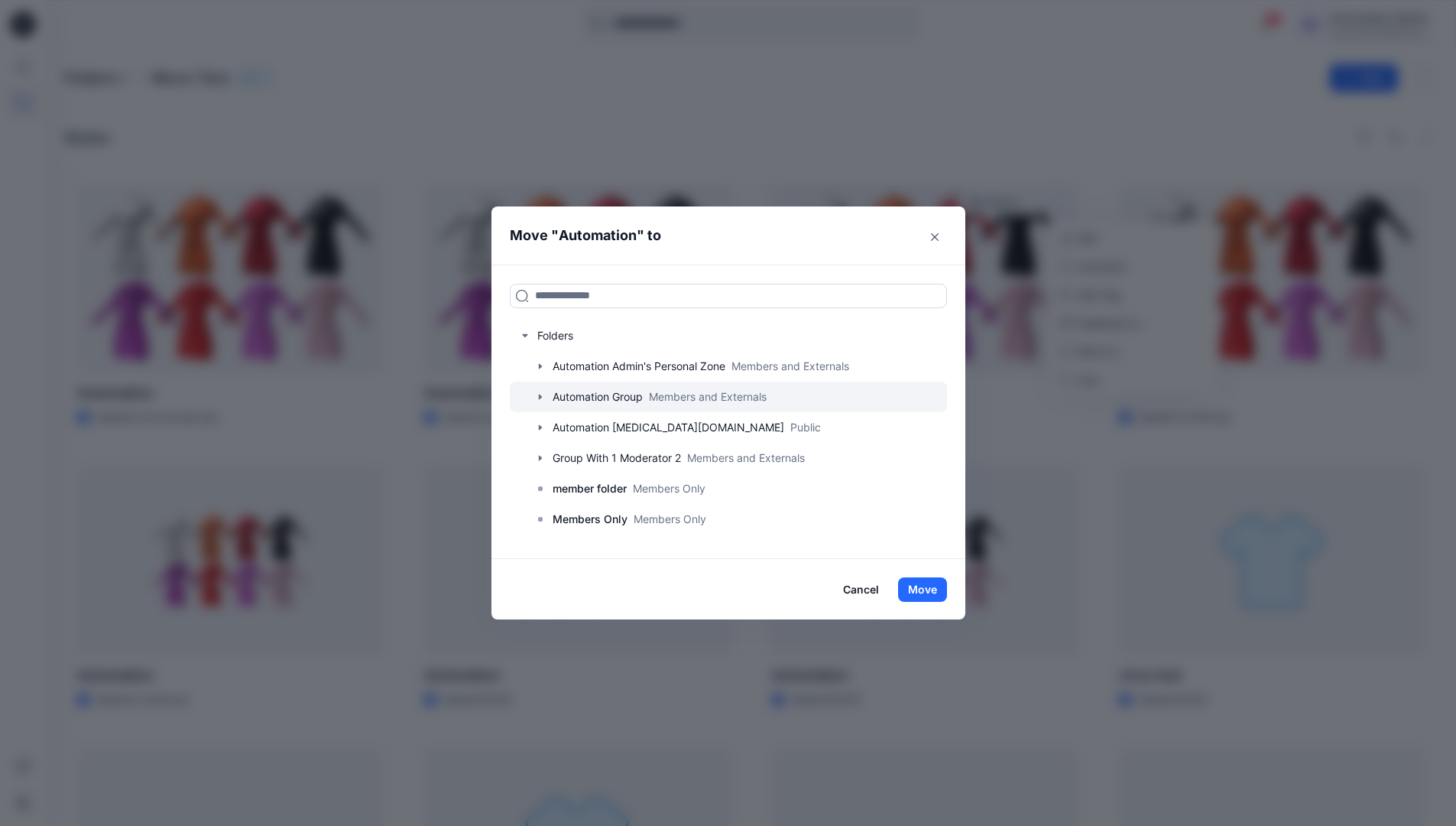
click at [541, 396] on icon "button" at bounding box center [540, 397] width 3 height 5
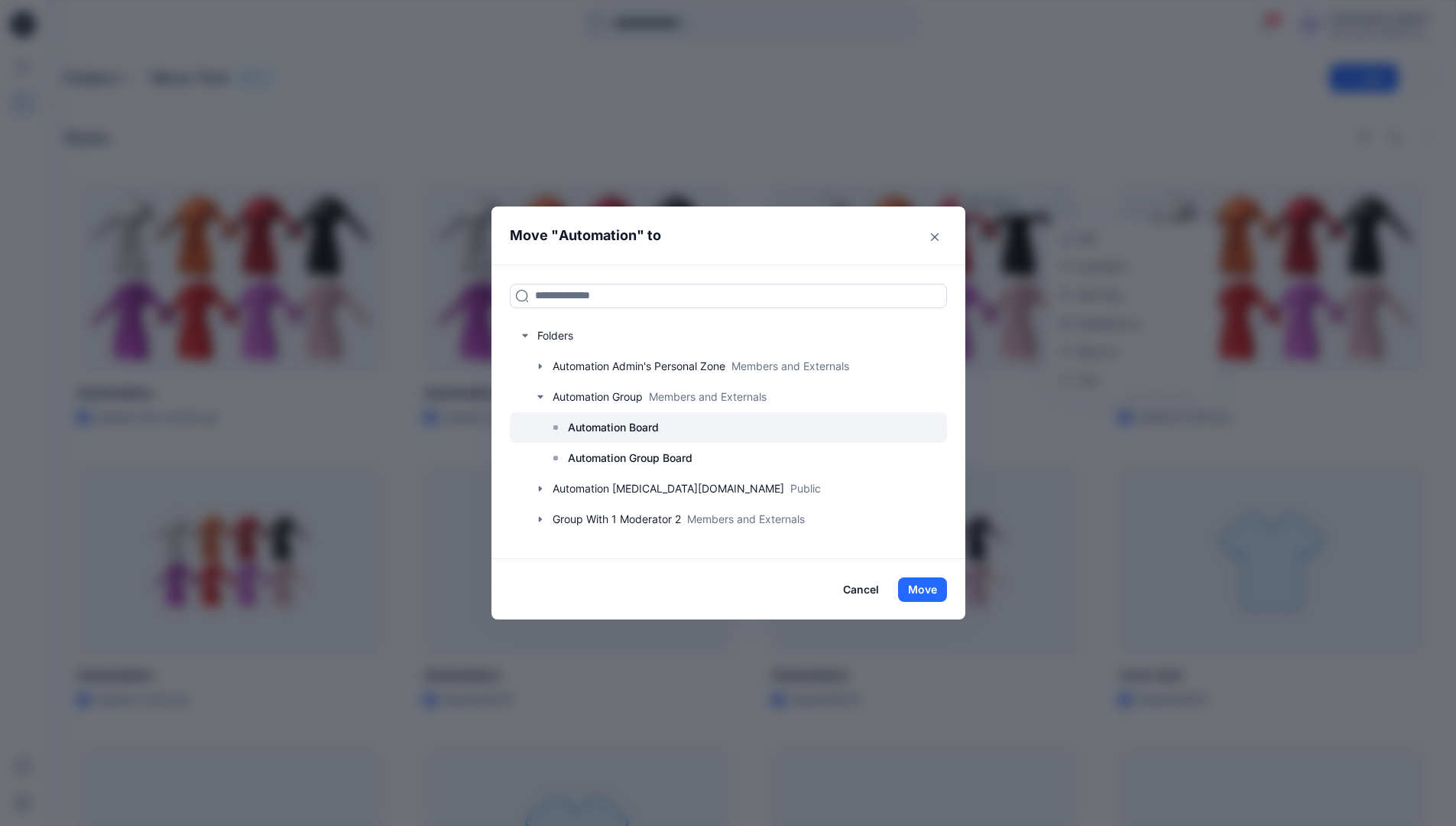
click at [606, 429] on p "Automation Board" at bounding box center [613, 427] width 91 height 18
click at [924, 583] on button "Move" at bounding box center [922, 590] width 49 height 24
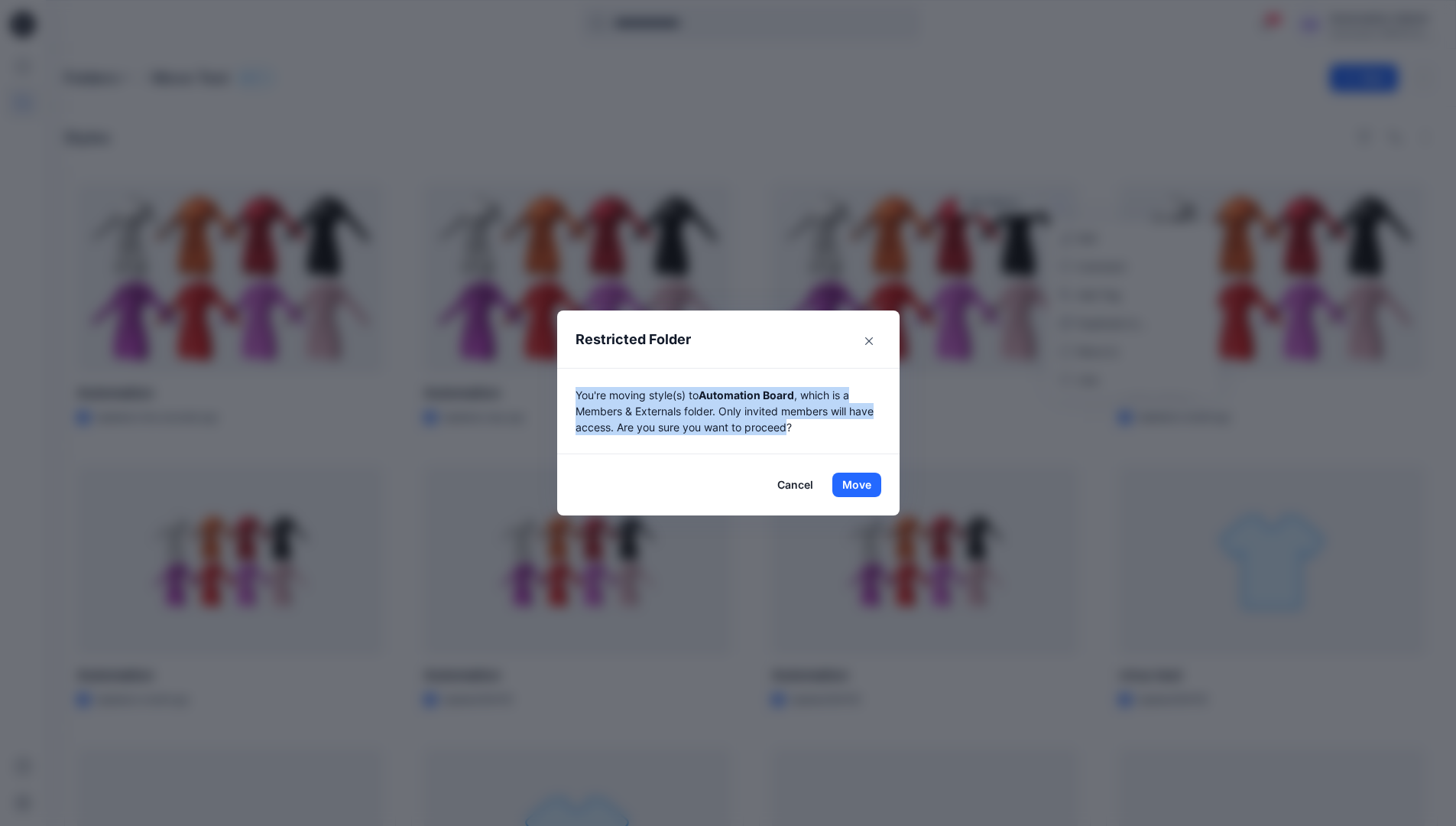
drag, startPoint x: 924, startPoint y: 583, endPoint x: 796, endPoint y: 429, distance: 200.2
click at [796, 429] on p "You're moving style(s) to Automation Board , which is a Members & Externals fol…" at bounding box center [728, 411] width 306 height 48
click at [862, 485] on button "Move" at bounding box center [857, 485] width 49 height 24
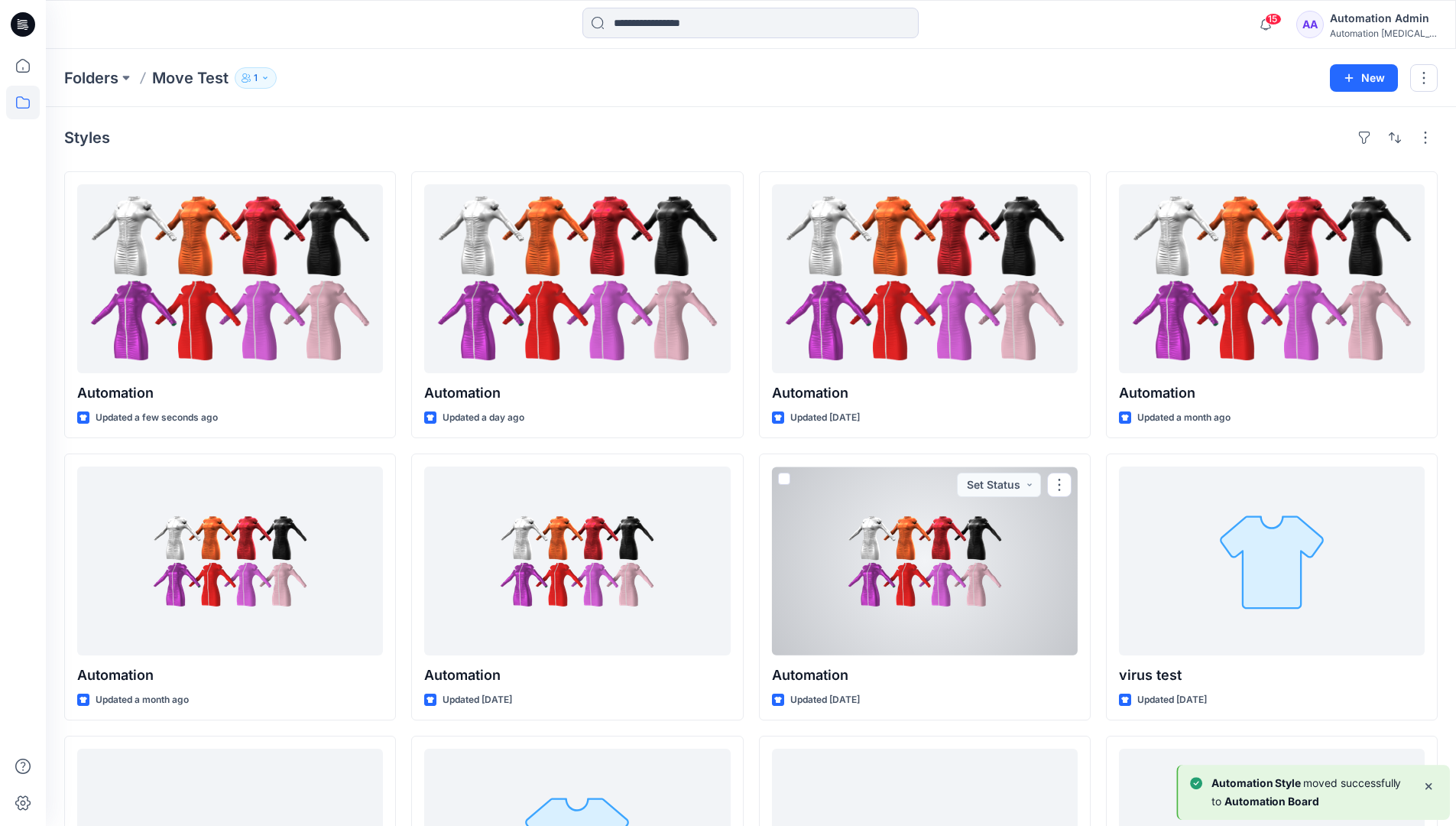
click at [1367, 35] on div "Automation testim..." at bounding box center [1383, 33] width 107 height 11
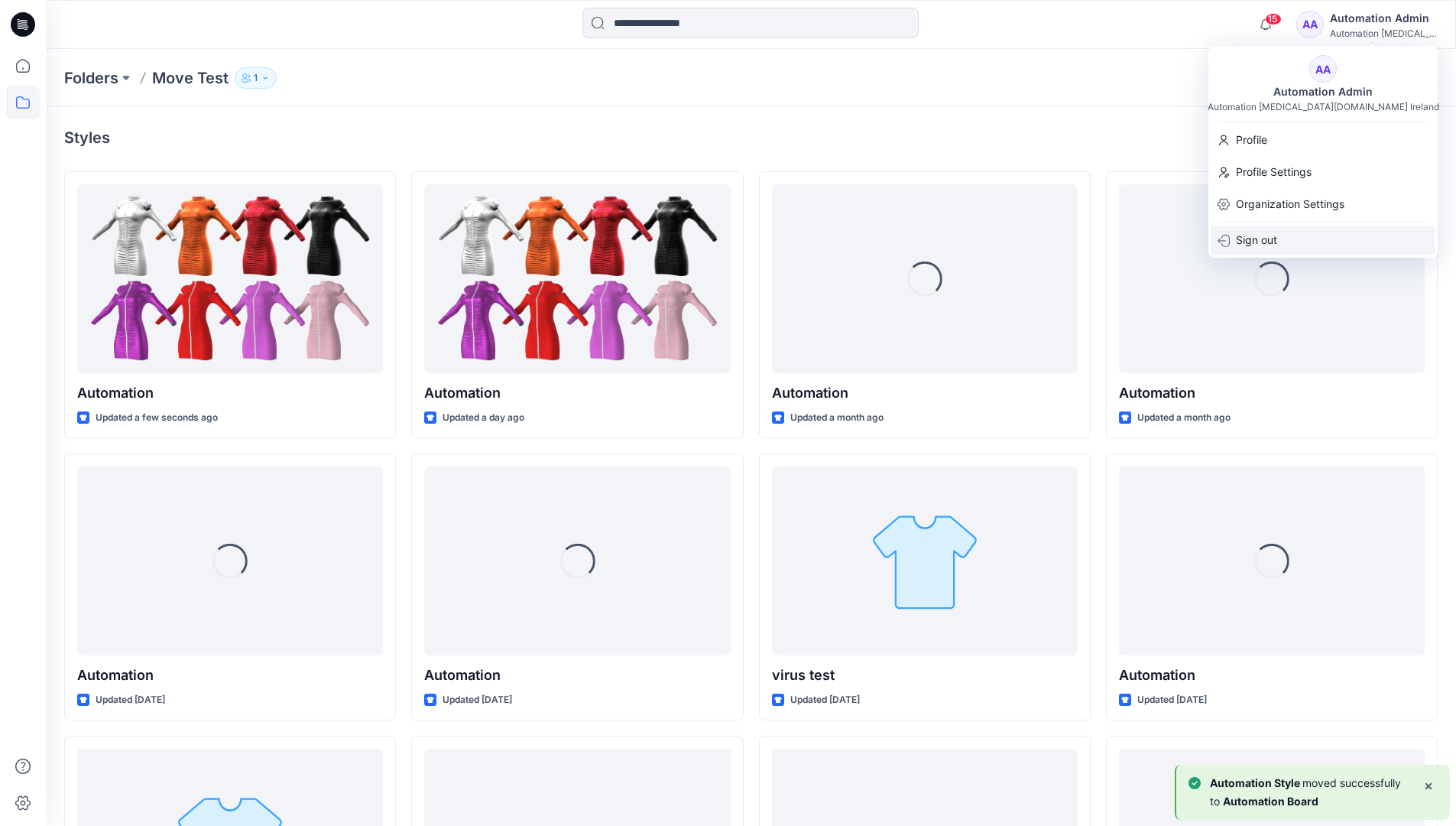
click at [1289, 234] on div "Sign out" at bounding box center [1323, 240] width 223 height 29
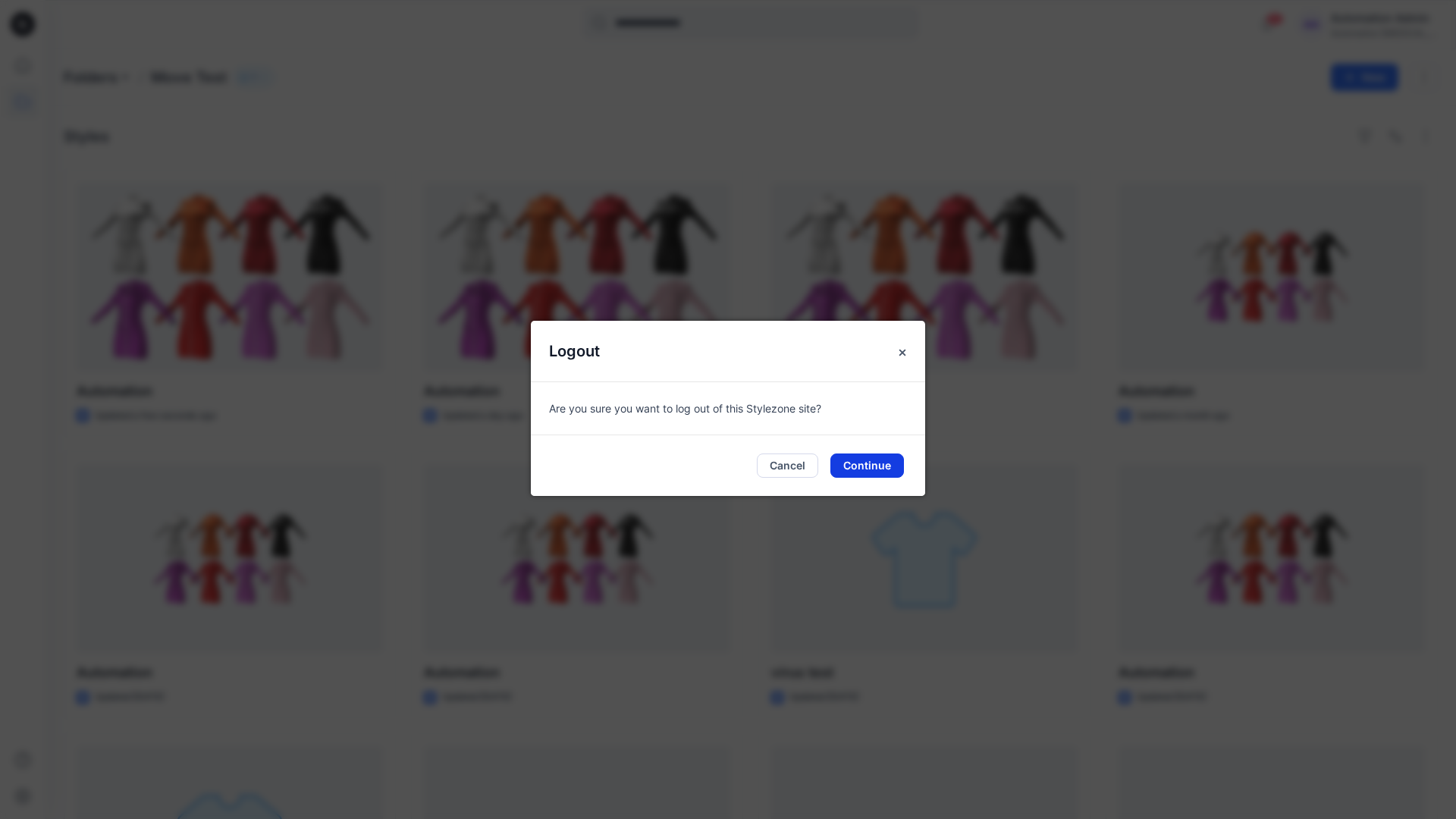
click at [857, 460] on button "Continue" at bounding box center [868, 465] width 74 height 24
